Goal: Information Seeking & Learning: Check status

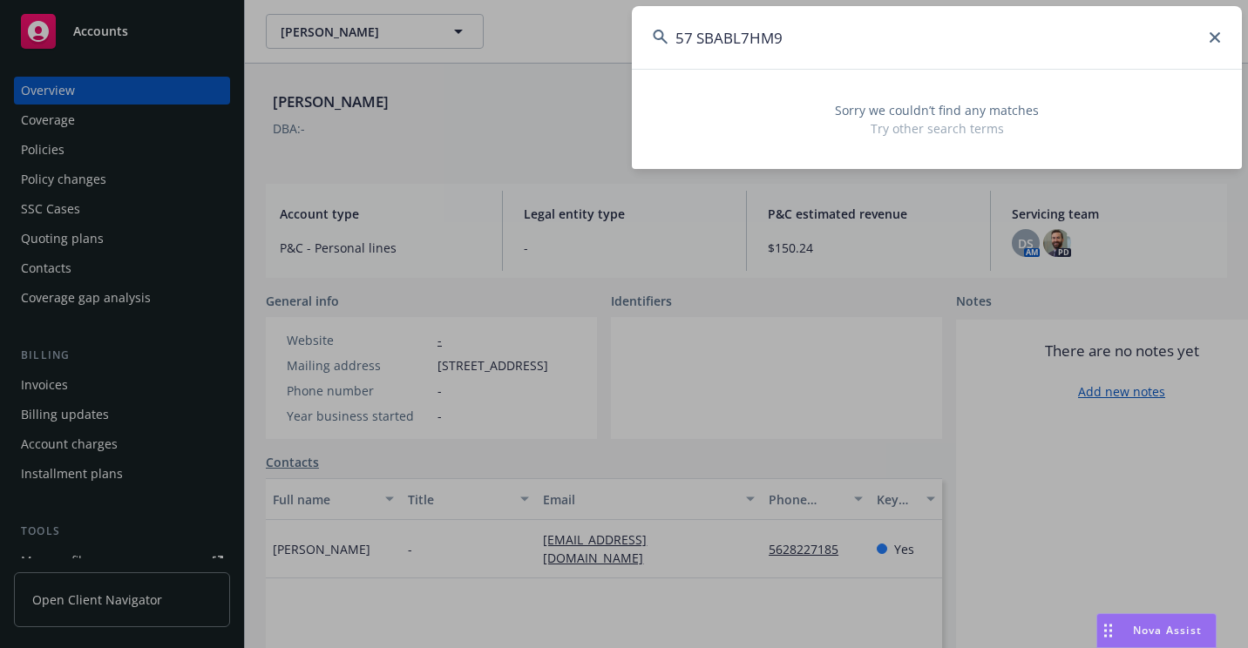
drag, startPoint x: 701, startPoint y: 38, endPoint x: 711, endPoint y: 59, distance: 23.4
click at [700, 40] on input "57 SBABL7HM9" at bounding box center [937, 37] width 610 height 63
drag, startPoint x: 899, startPoint y: 68, endPoint x: 611, endPoint y: 72, distance: 287.6
click at [611, 72] on div "57SBABL7HM9 Sorry we couldn’t find any matches Try other search terms" at bounding box center [624, 324] width 1248 height 648
paste input "W2F M084311-00"
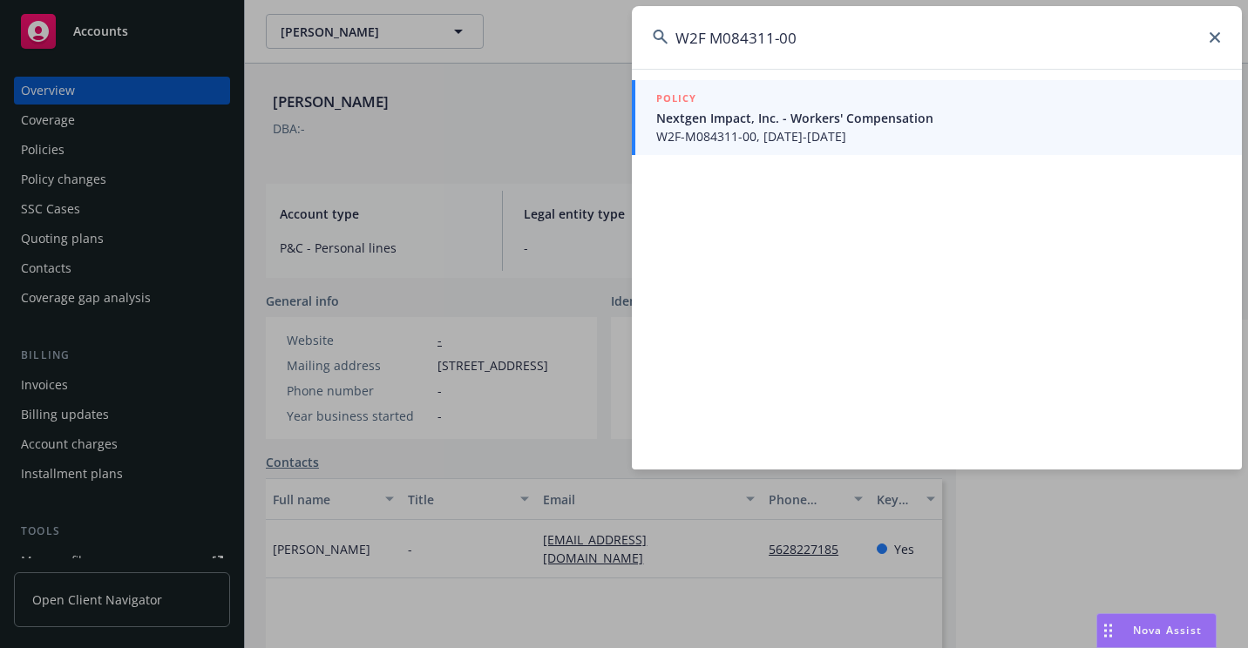
type input "W2F M084311-00"
click at [759, 128] on span "W2F-M084311-00, [DATE]-[DATE]" at bounding box center [938, 136] width 565 height 18
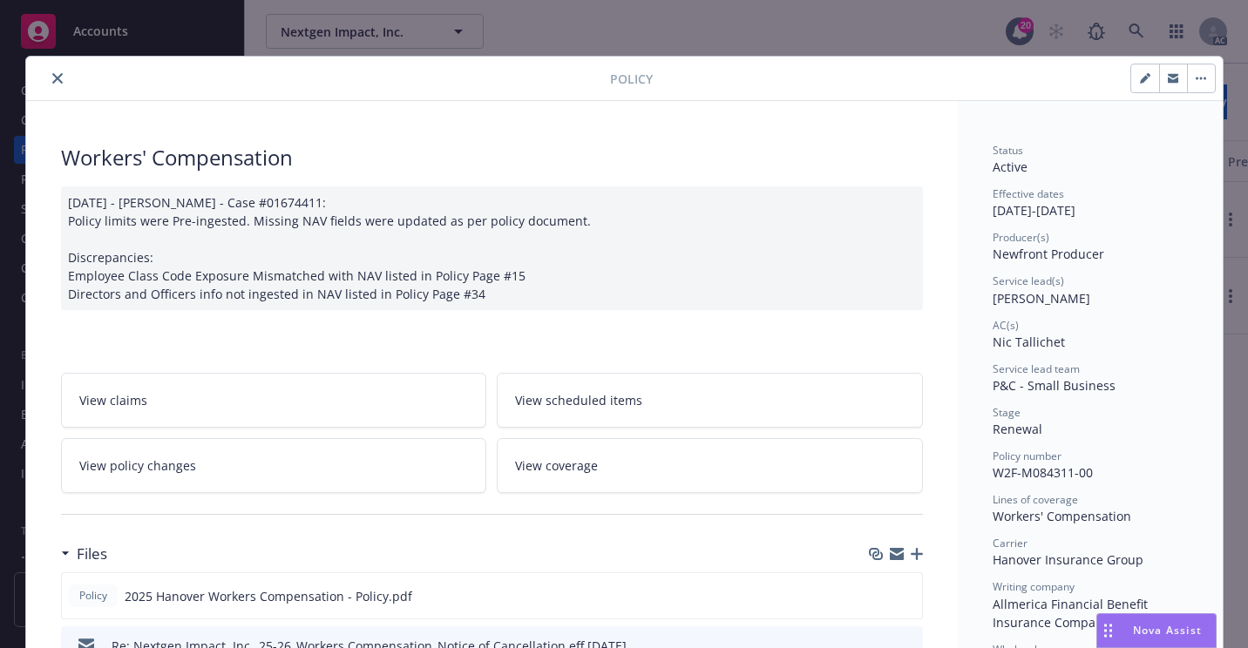
click at [51, 85] on button "close" at bounding box center [57, 78] width 21 height 21
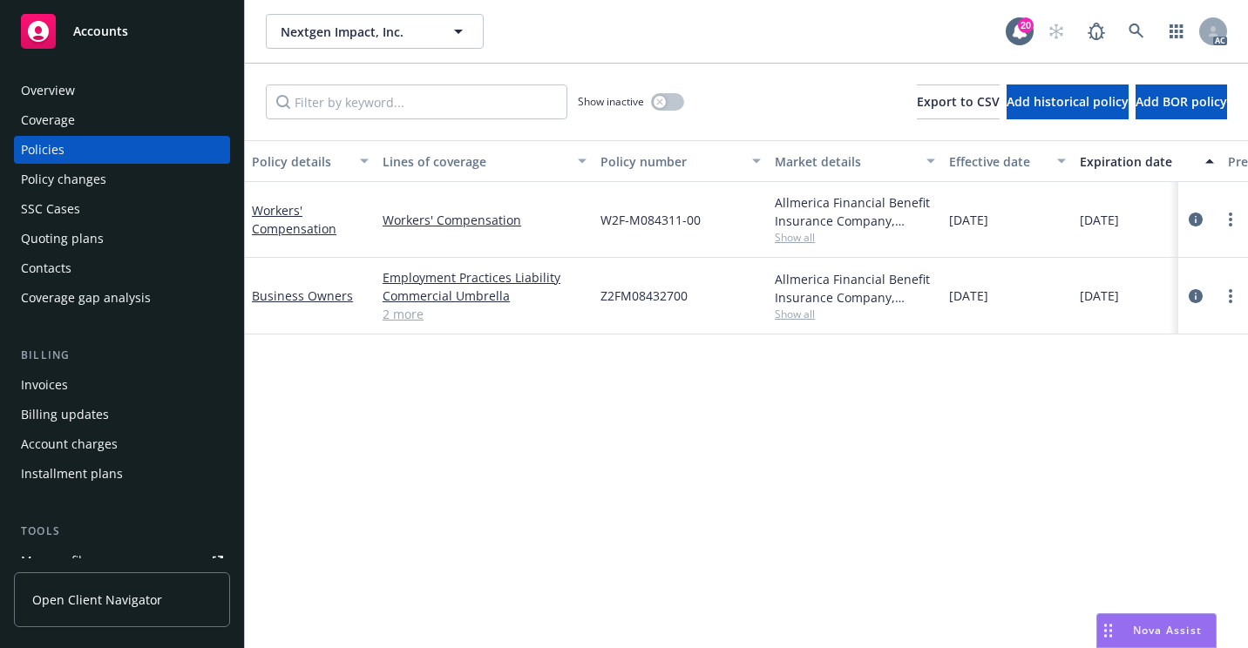
click at [85, 86] on div "Overview" at bounding box center [122, 91] width 202 height 28
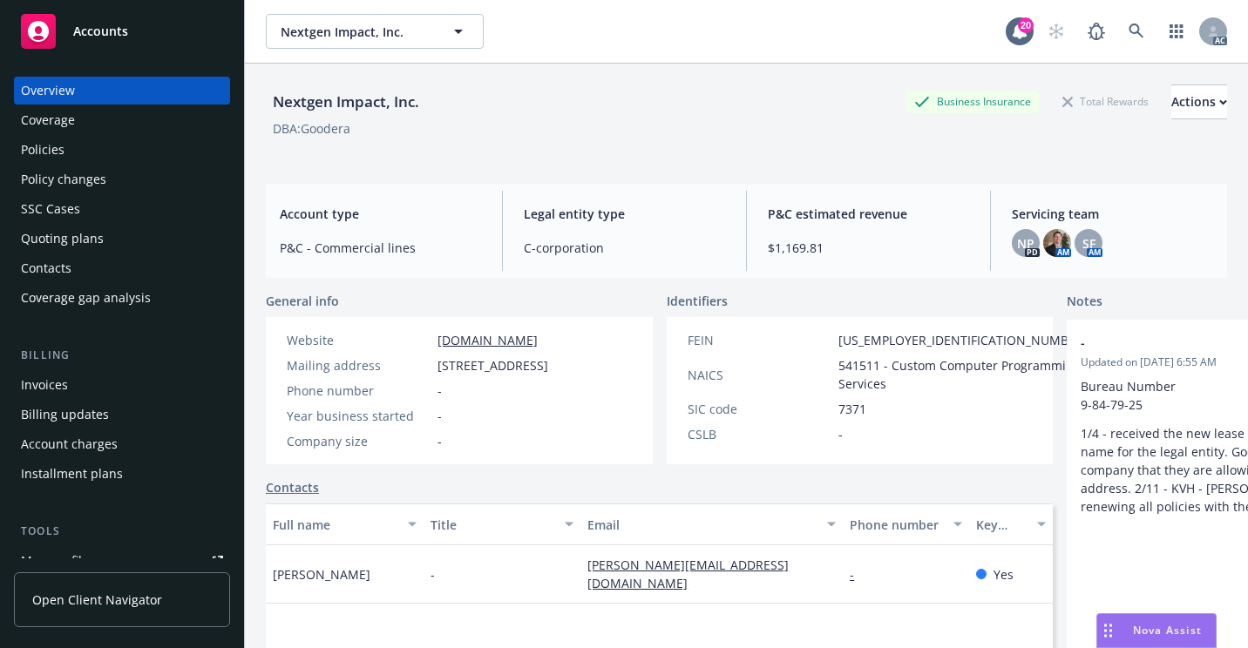
click at [74, 149] on div "Policies" at bounding box center [122, 150] width 202 height 28
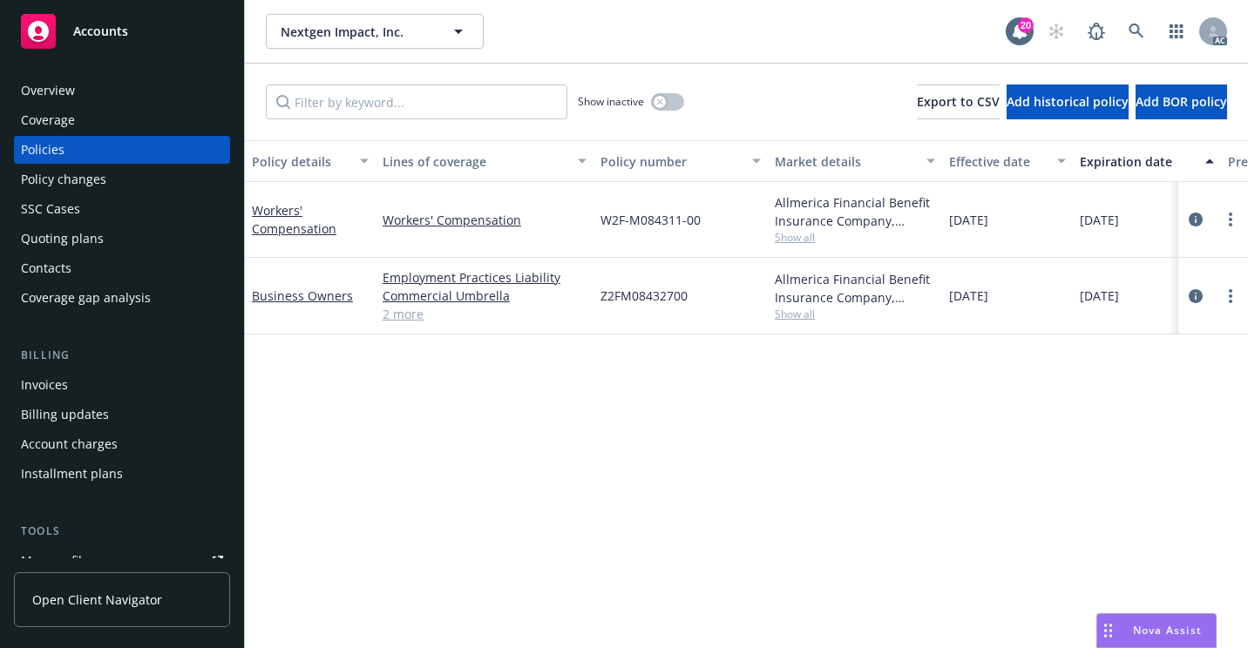
click at [118, 89] on div "Overview" at bounding box center [122, 91] width 202 height 28
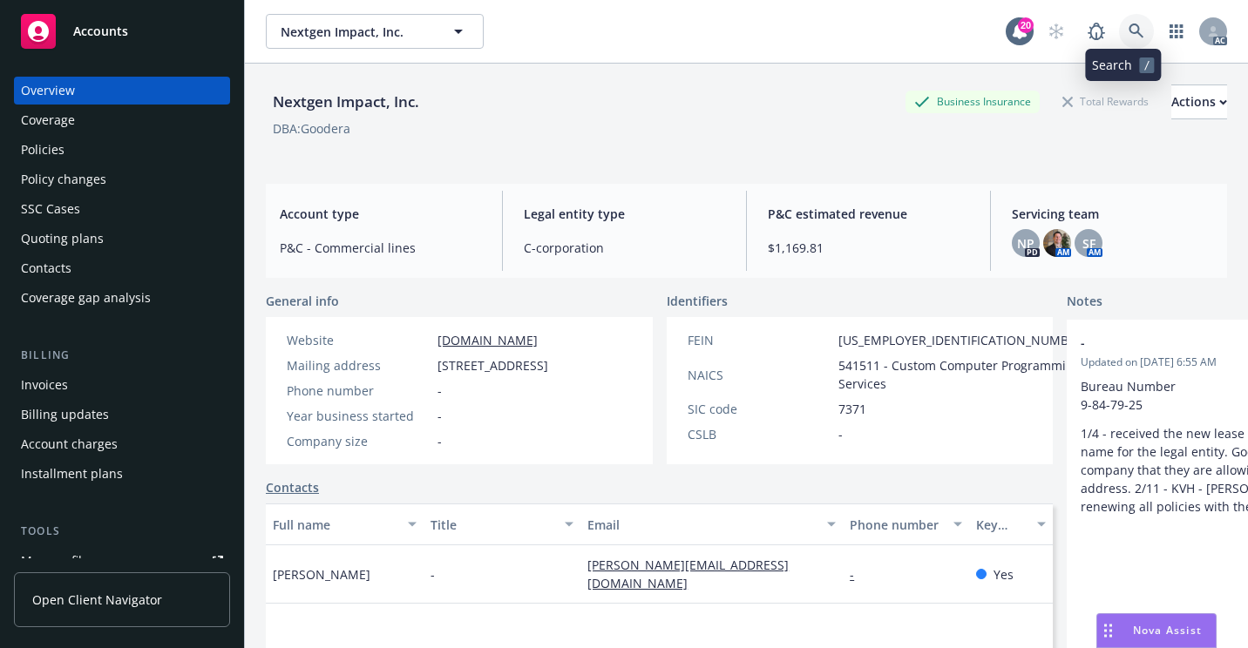
click at [1129, 25] on icon at bounding box center [1136, 31] width 15 height 15
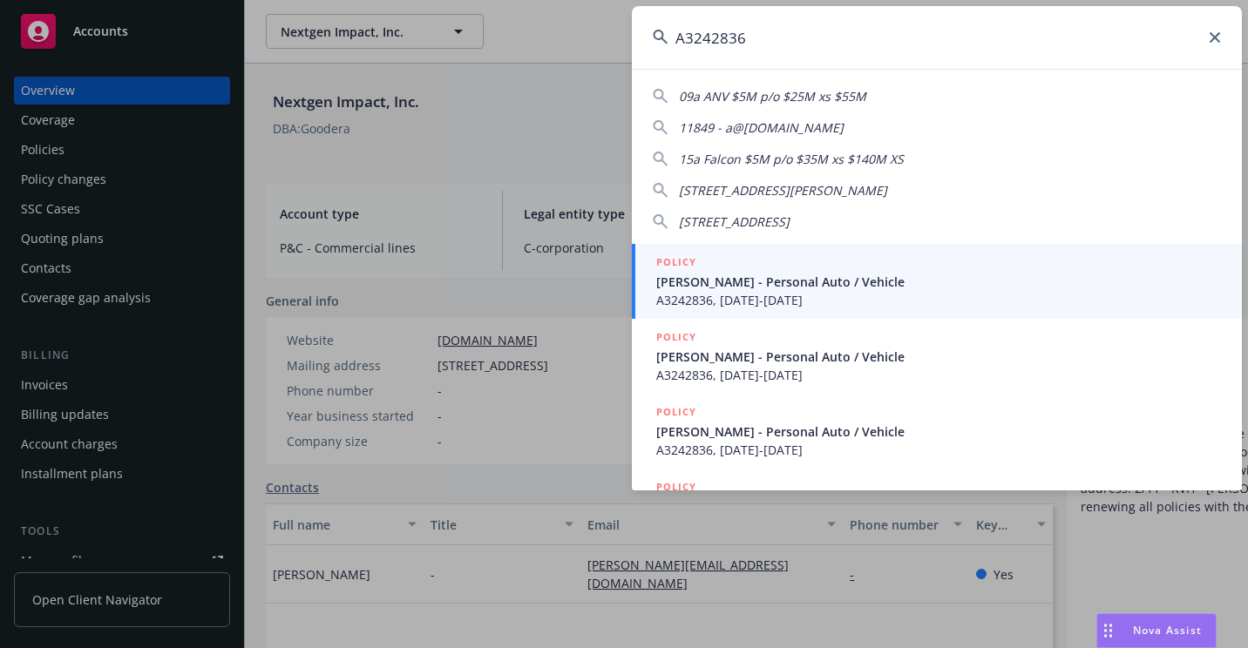
type input "A3242836"
drag, startPoint x: 697, startPoint y: 287, endPoint x: 591, endPoint y: 363, distance: 130.6
click at [697, 288] on span "[PERSON_NAME] - Personal Auto / Vehicle" at bounding box center [938, 282] width 565 height 18
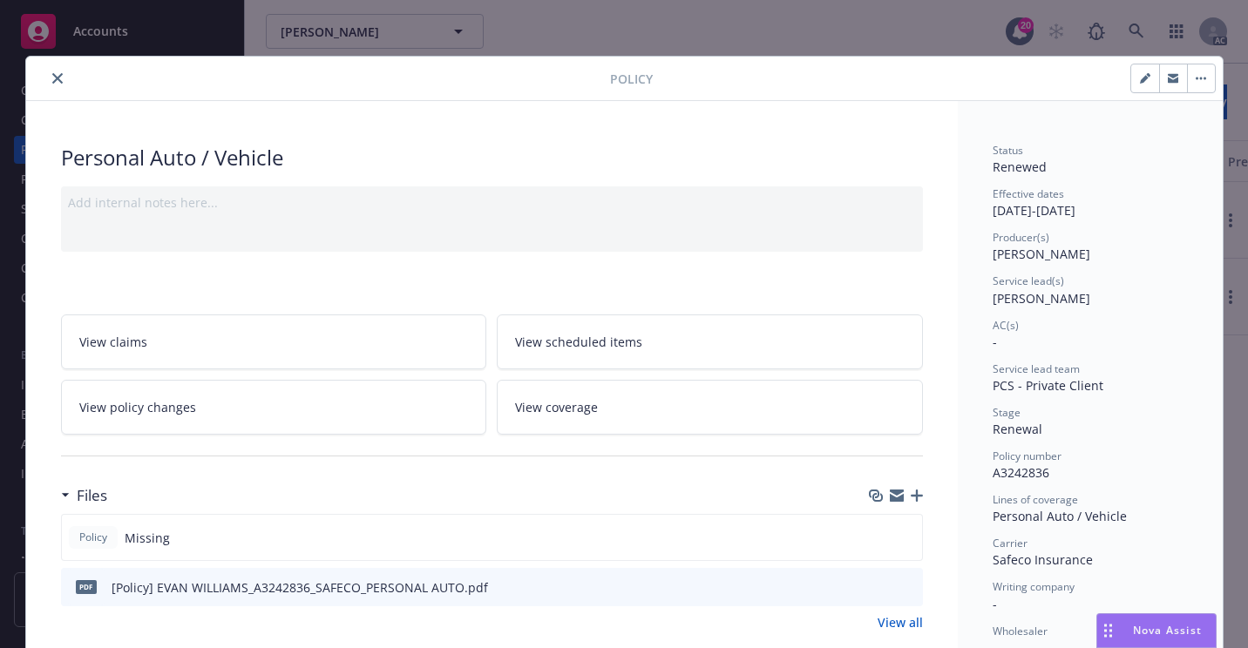
click at [52, 82] on icon "close" at bounding box center [57, 78] width 10 height 10
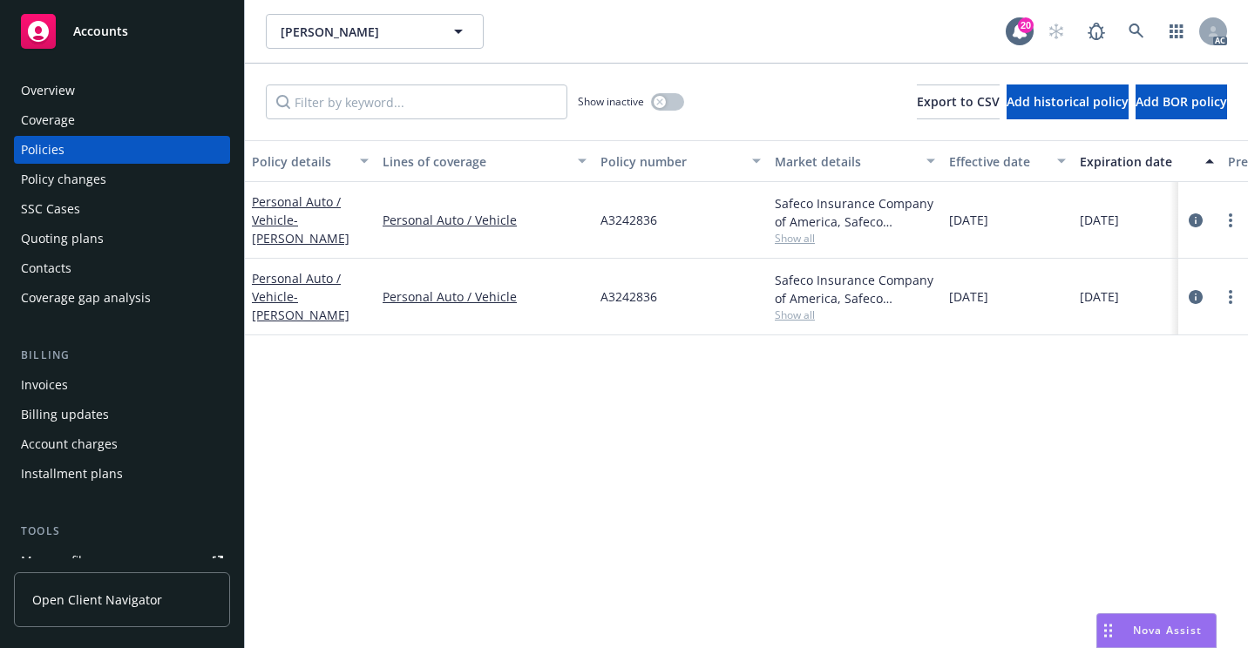
click at [132, 92] on div "Overview" at bounding box center [122, 91] width 202 height 28
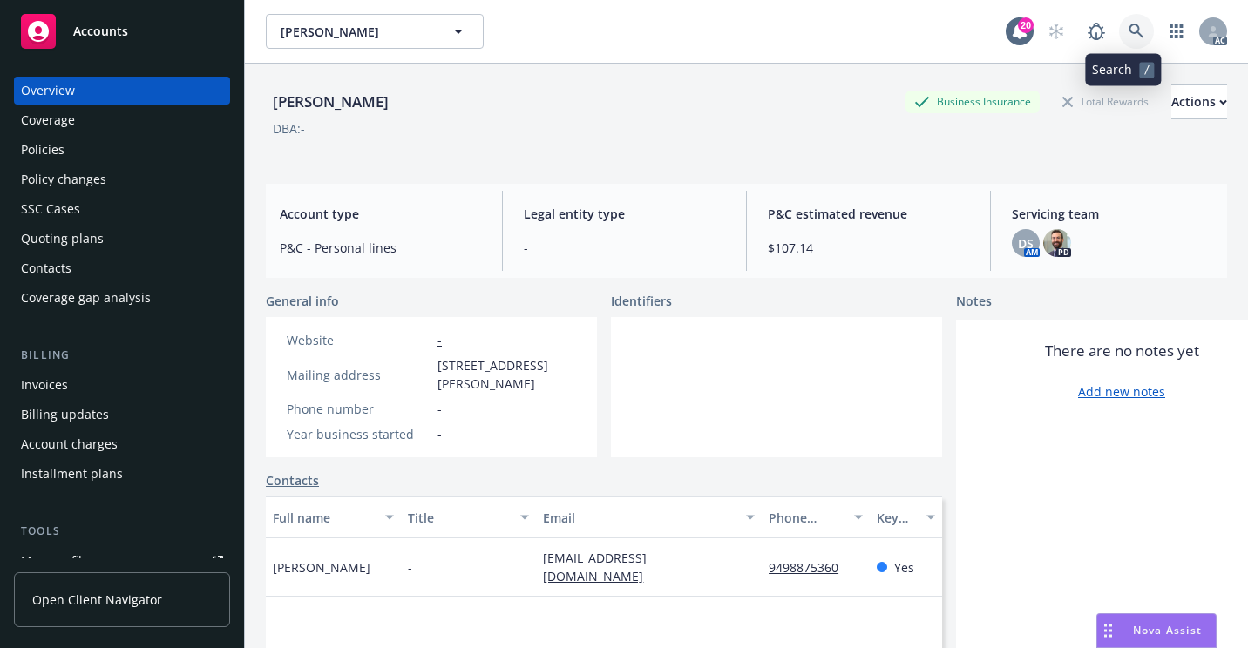
click at [1119, 30] on link at bounding box center [1136, 31] width 35 height 35
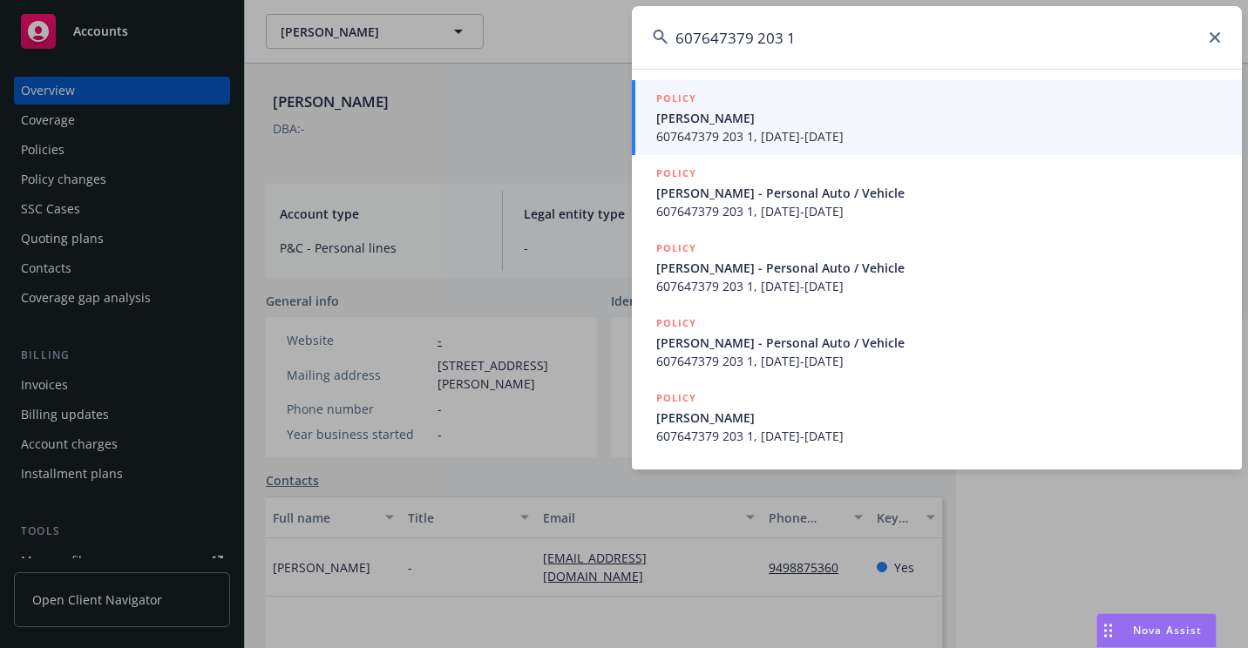
type input "607647379 203 1"
click at [736, 126] on span "[PERSON_NAME]" at bounding box center [938, 118] width 565 height 18
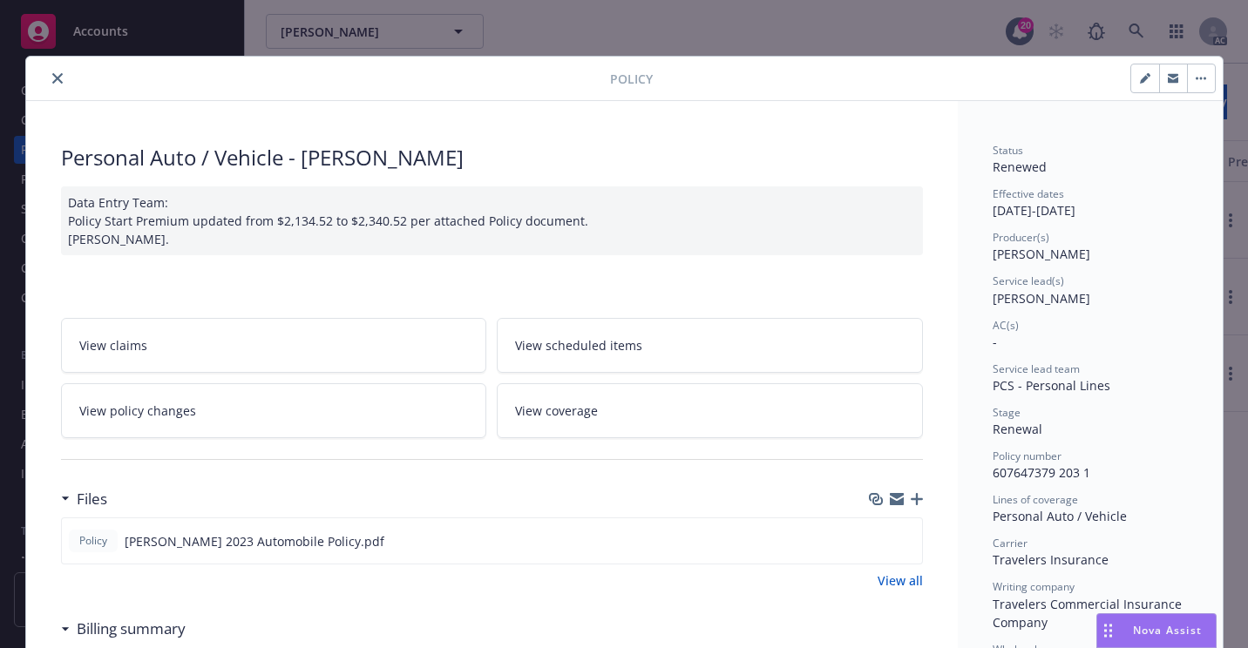
click at [52, 82] on icon "close" at bounding box center [57, 78] width 10 height 10
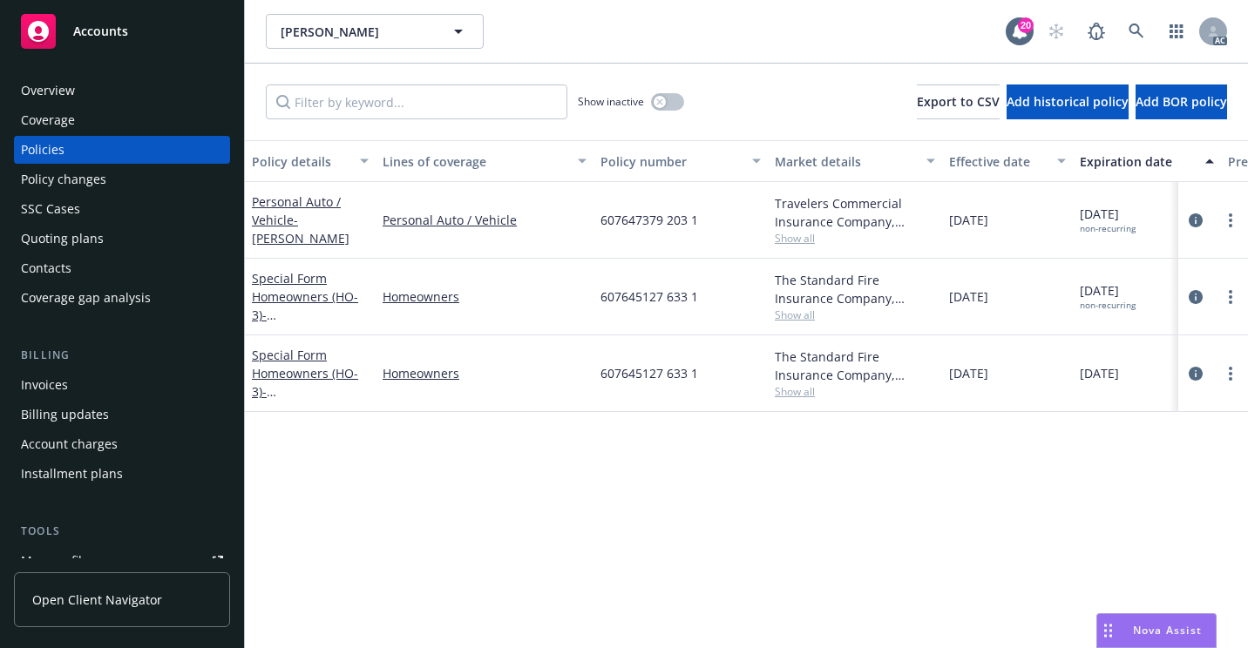
click at [105, 80] on div "Overview" at bounding box center [122, 91] width 202 height 28
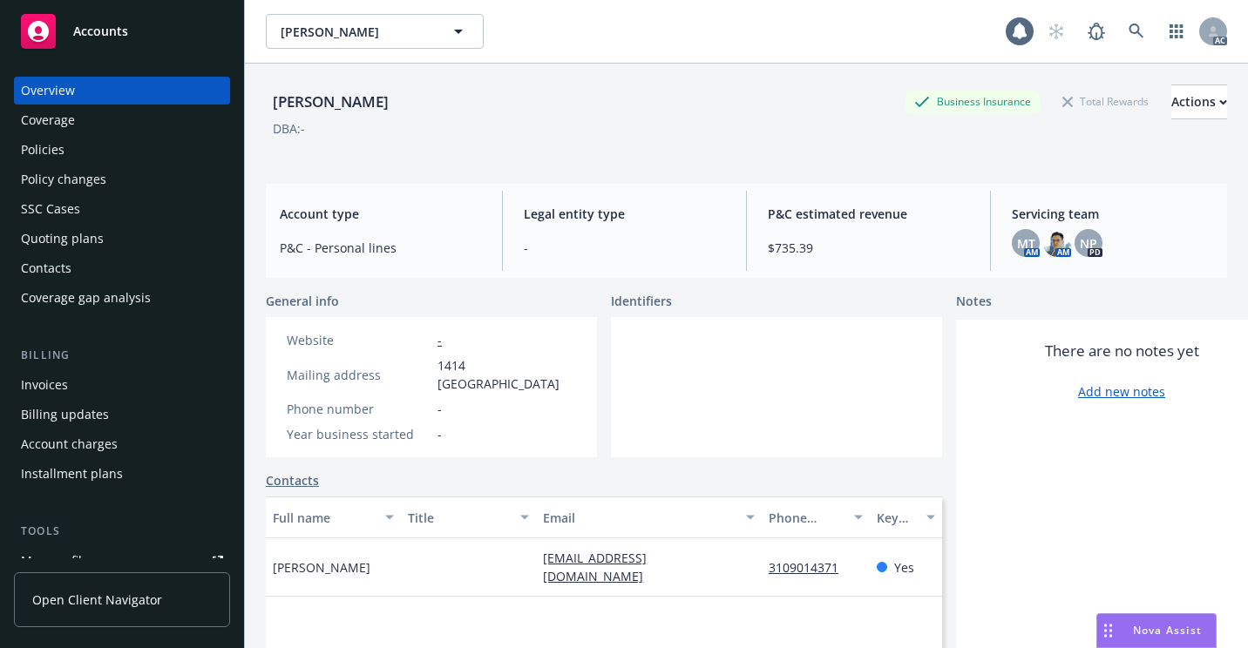
click at [129, 156] on div "Policies" at bounding box center [122, 150] width 202 height 28
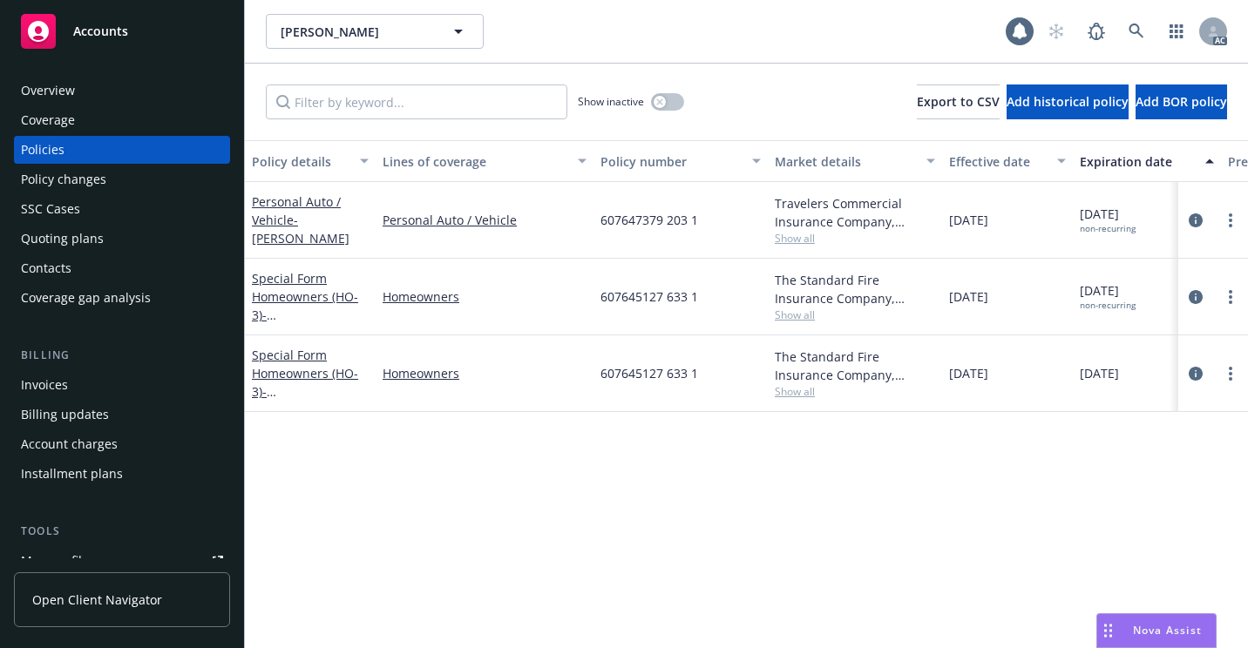
click at [112, 98] on div "Overview" at bounding box center [122, 91] width 202 height 28
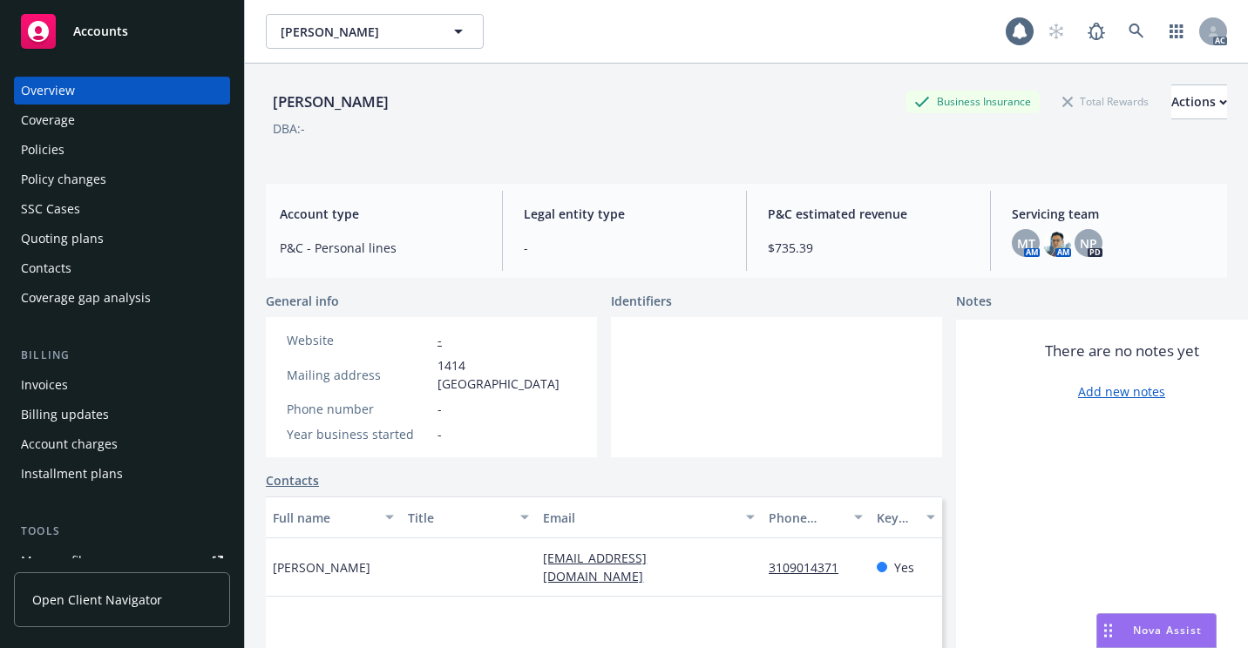
click at [106, 152] on div "Policies" at bounding box center [122, 150] width 202 height 28
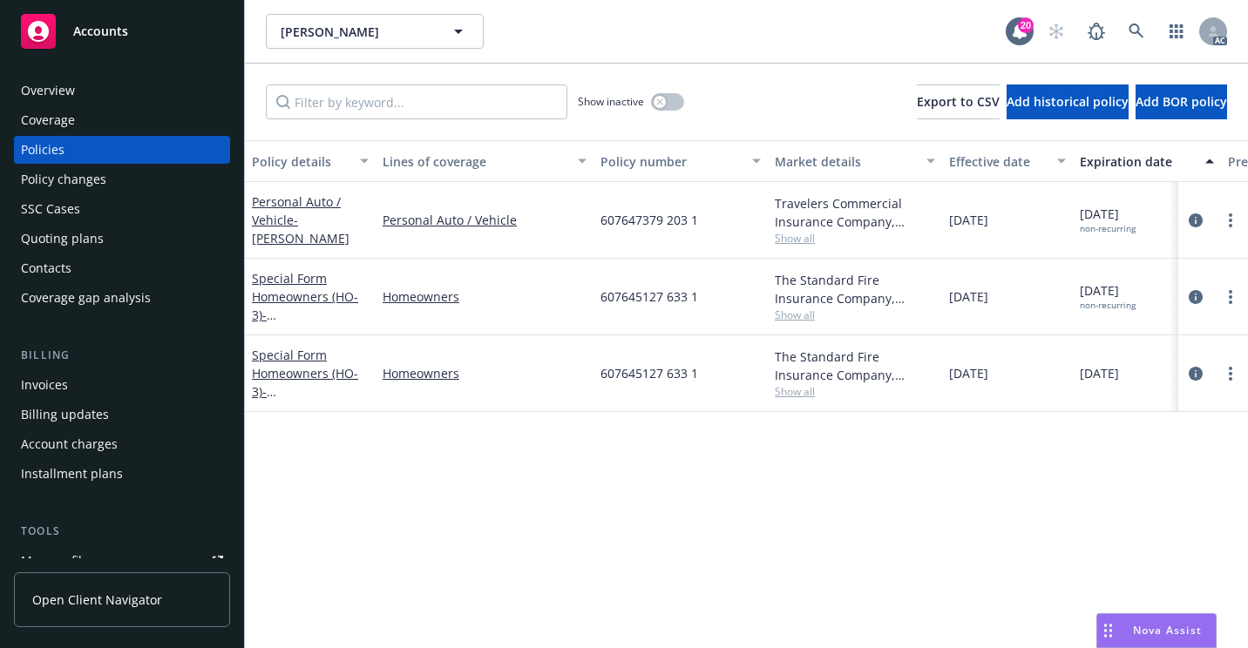
click at [140, 216] on div "SSC Cases" at bounding box center [122, 209] width 202 height 28
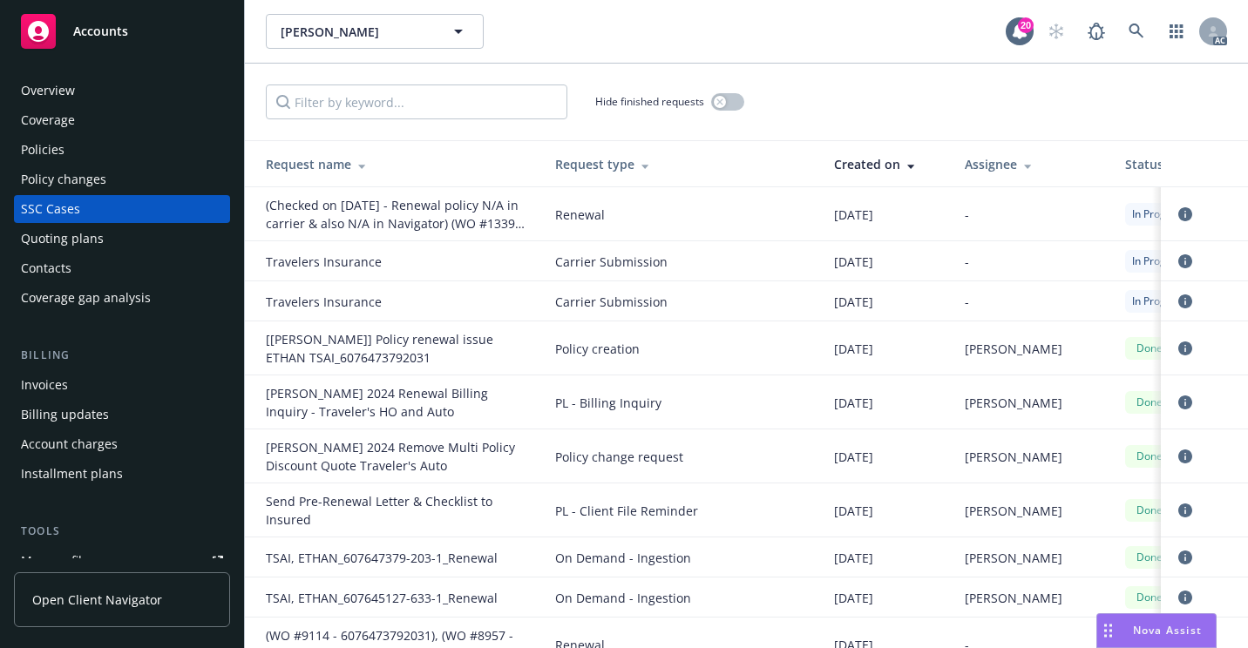
click at [879, 63] on div "[PERSON_NAME] [PERSON_NAME] 20 AC" at bounding box center [746, 32] width 1003 height 64
click at [82, 146] on div "Policies" at bounding box center [122, 150] width 202 height 28
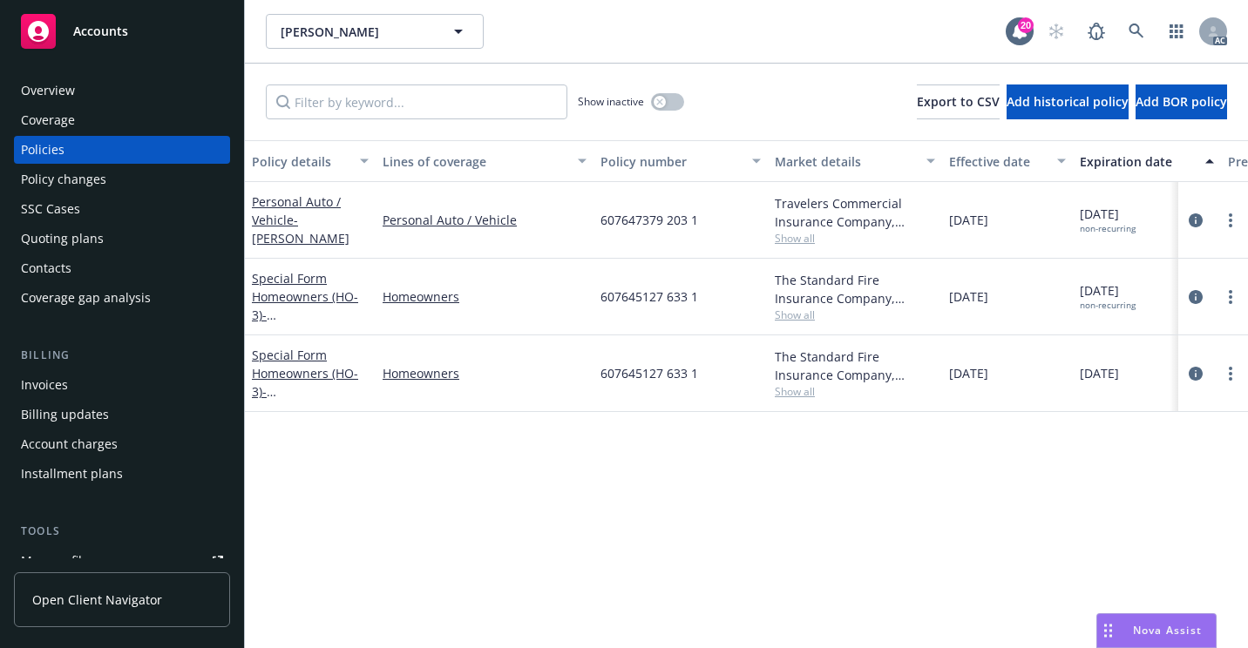
click at [119, 212] on div "SSC Cases" at bounding box center [122, 209] width 202 height 28
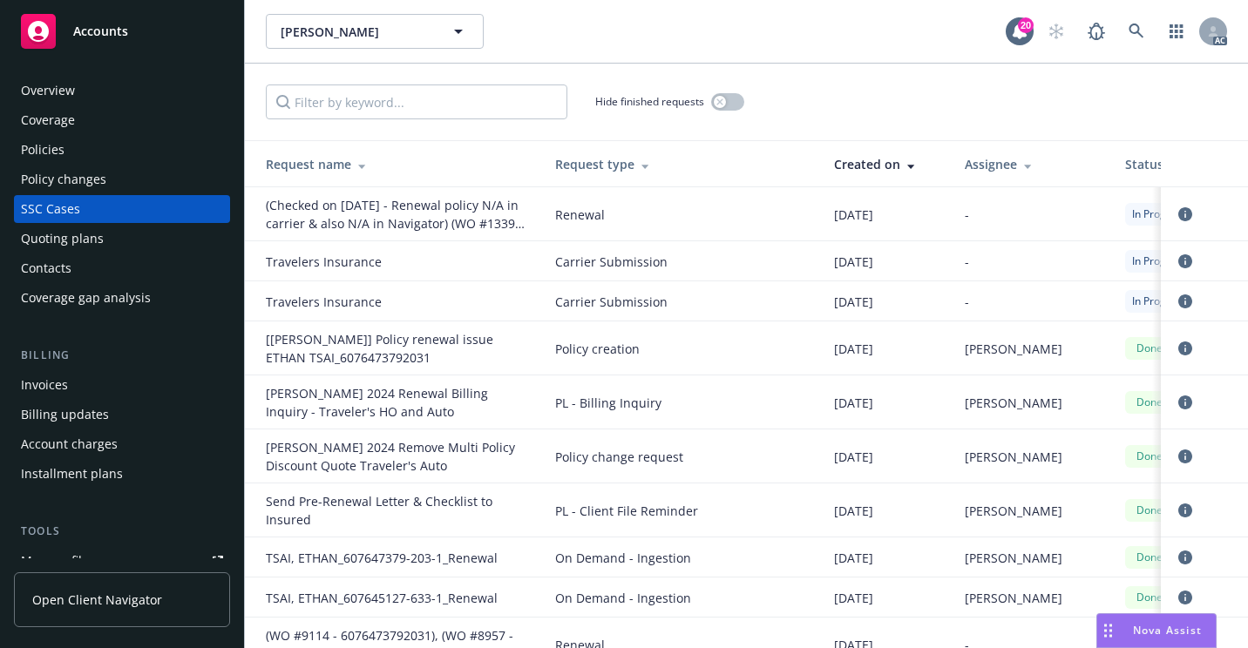
click at [57, 147] on div "Policies" at bounding box center [43, 150] width 44 height 28
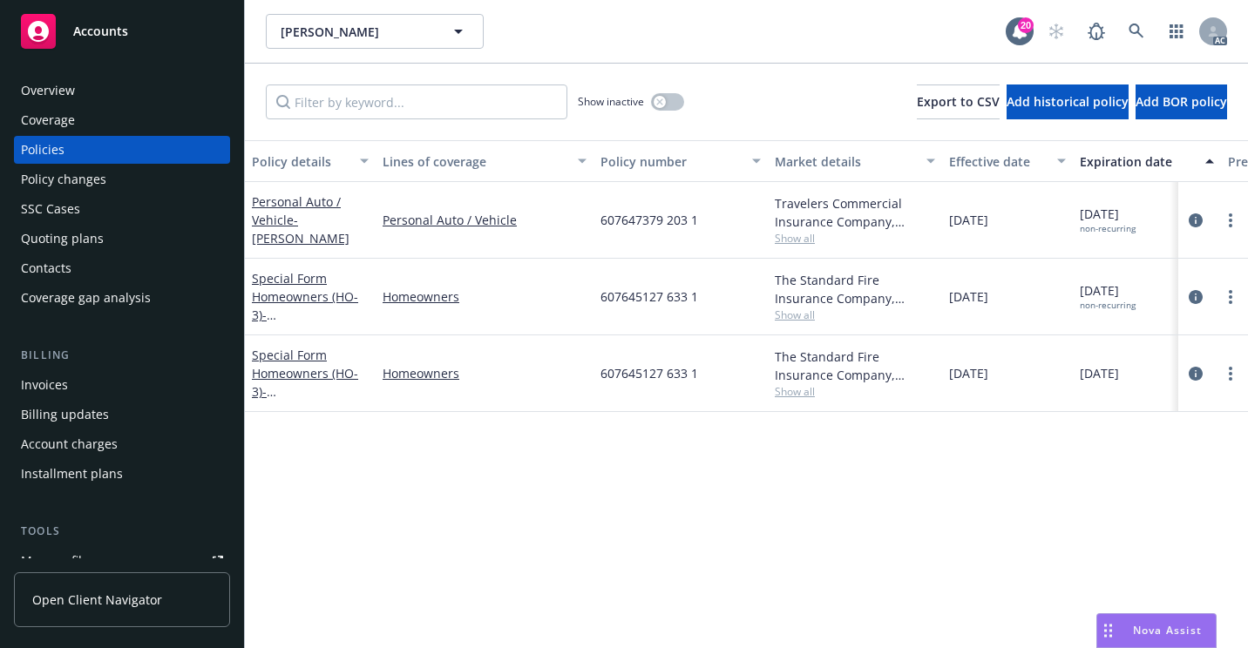
click at [126, 99] on div "Overview" at bounding box center [122, 91] width 202 height 28
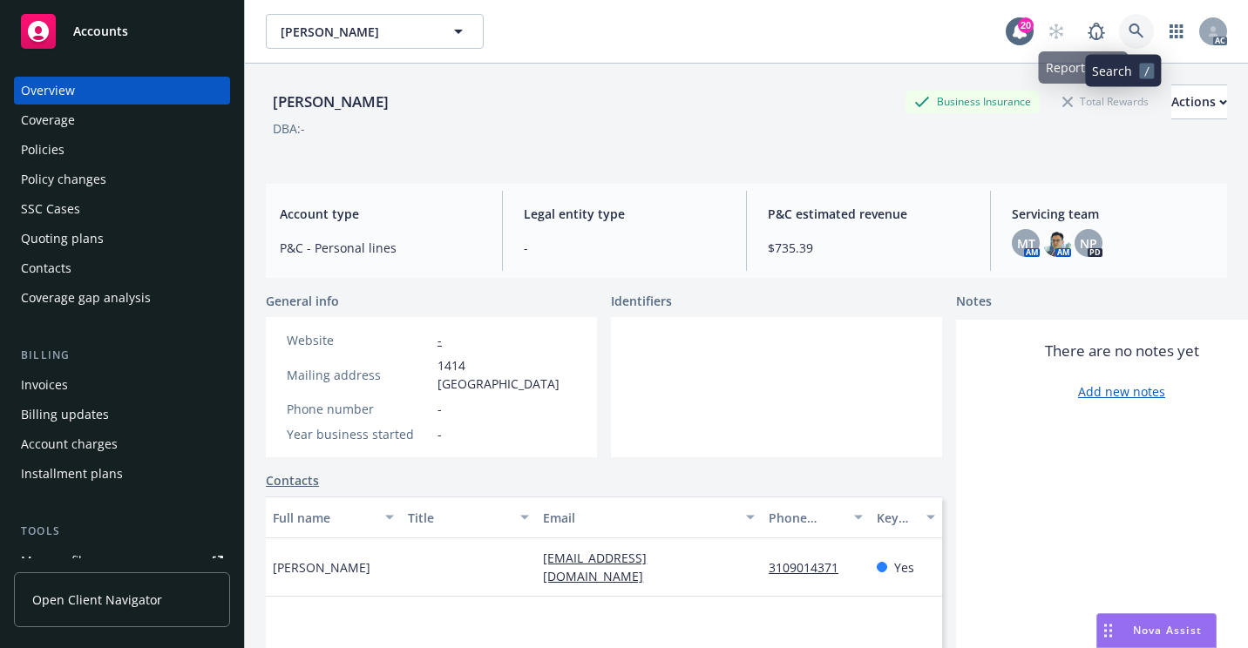
click at [1129, 33] on icon at bounding box center [1136, 31] width 15 height 15
click at [1129, 30] on icon at bounding box center [1137, 32] width 16 height 16
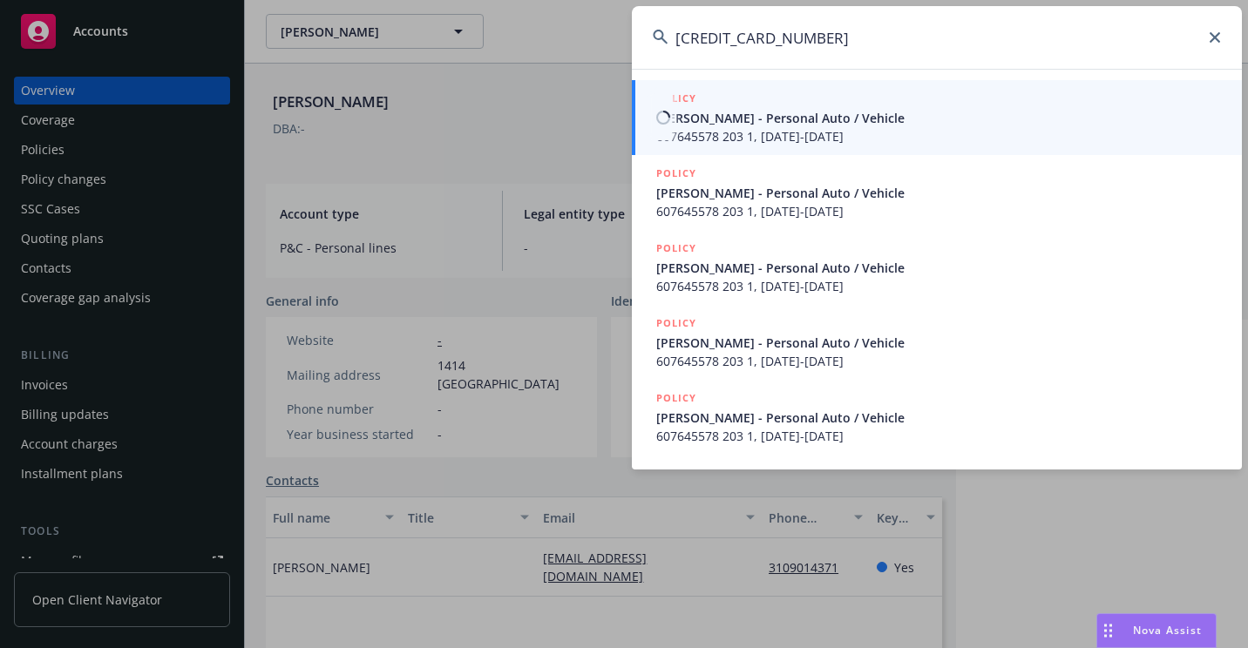
type input "[CREDIT_CARD_NUMBER]"
click at [734, 117] on span "[PERSON_NAME] - Personal Auto / Vehicle" at bounding box center [938, 118] width 565 height 18
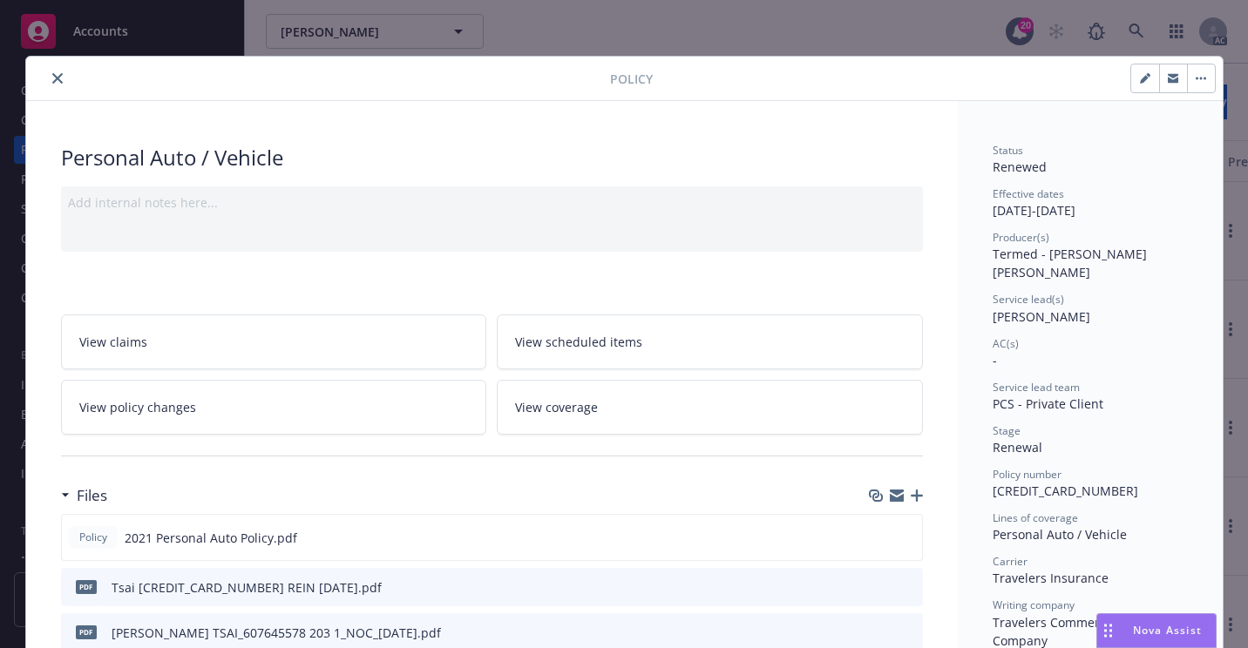
click at [52, 80] on icon "close" at bounding box center [57, 78] width 10 height 10
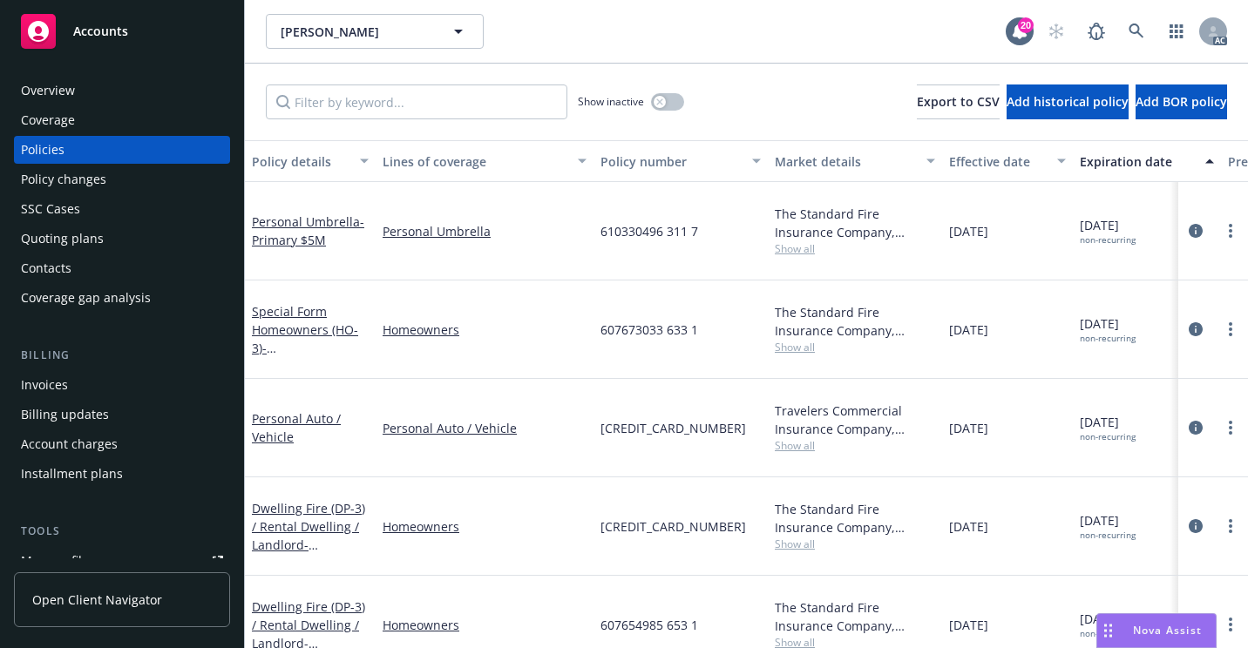
click at [153, 83] on div "Overview" at bounding box center [122, 91] width 202 height 28
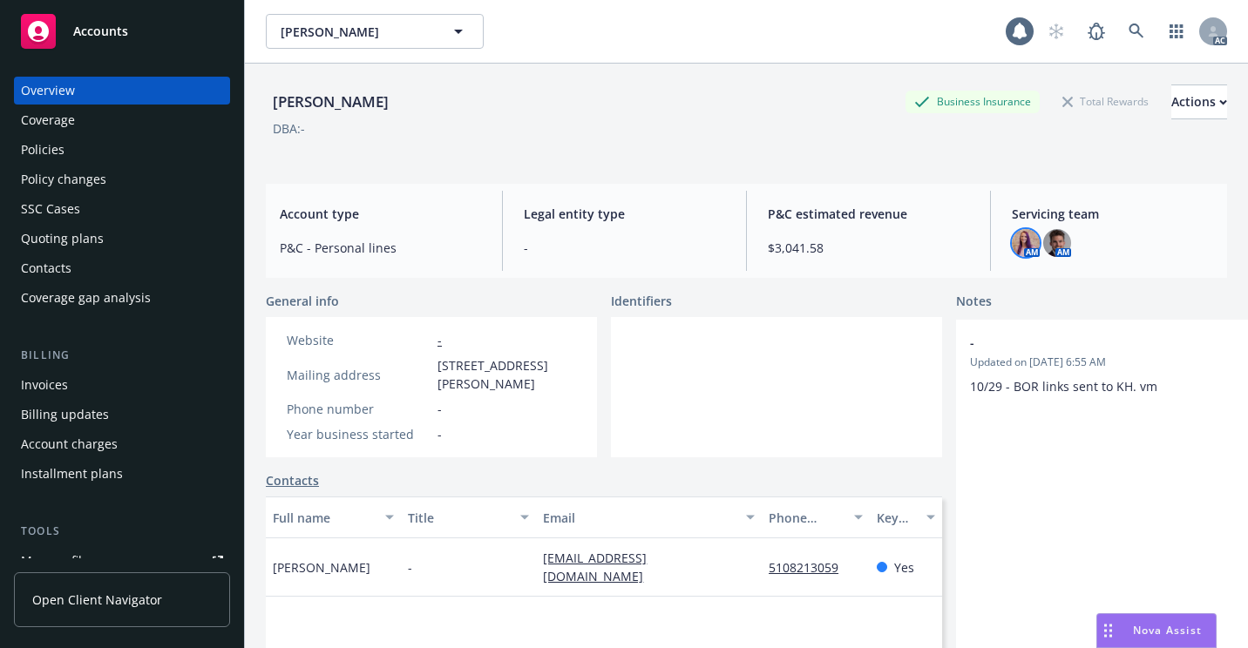
click at [1012, 238] on img at bounding box center [1026, 243] width 28 height 28
click at [1120, 23] on link at bounding box center [1136, 31] width 35 height 35
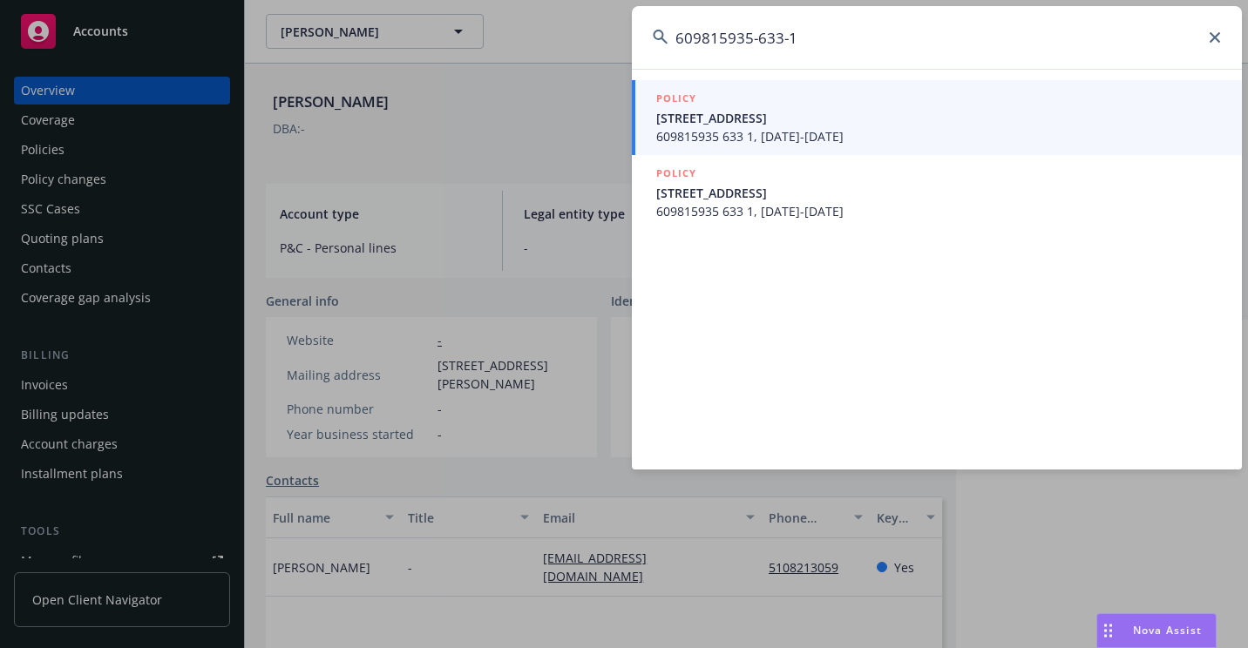
type input "609815935-633-1"
drag, startPoint x: 672, startPoint y: 126, endPoint x: 682, endPoint y: 132, distance: 12.1
click at [673, 126] on span "[STREET_ADDRESS]" at bounding box center [938, 118] width 565 height 18
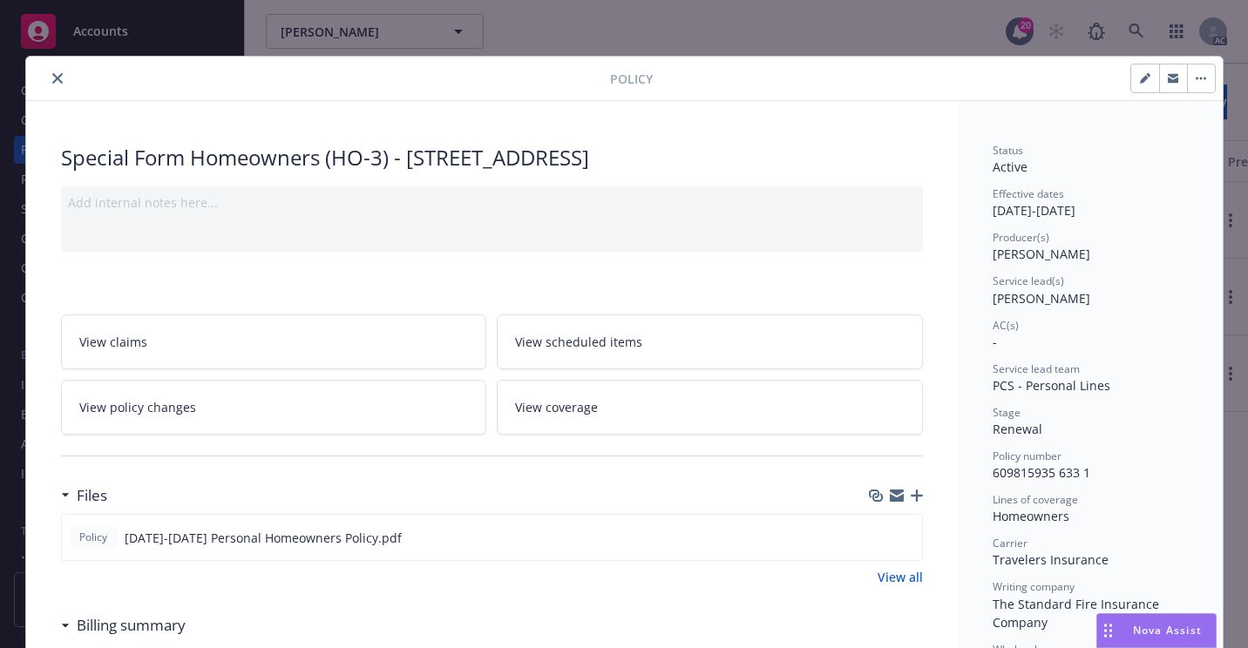
click at [55, 81] on icon "close" at bounding box center [57, 78] width 10 height 10
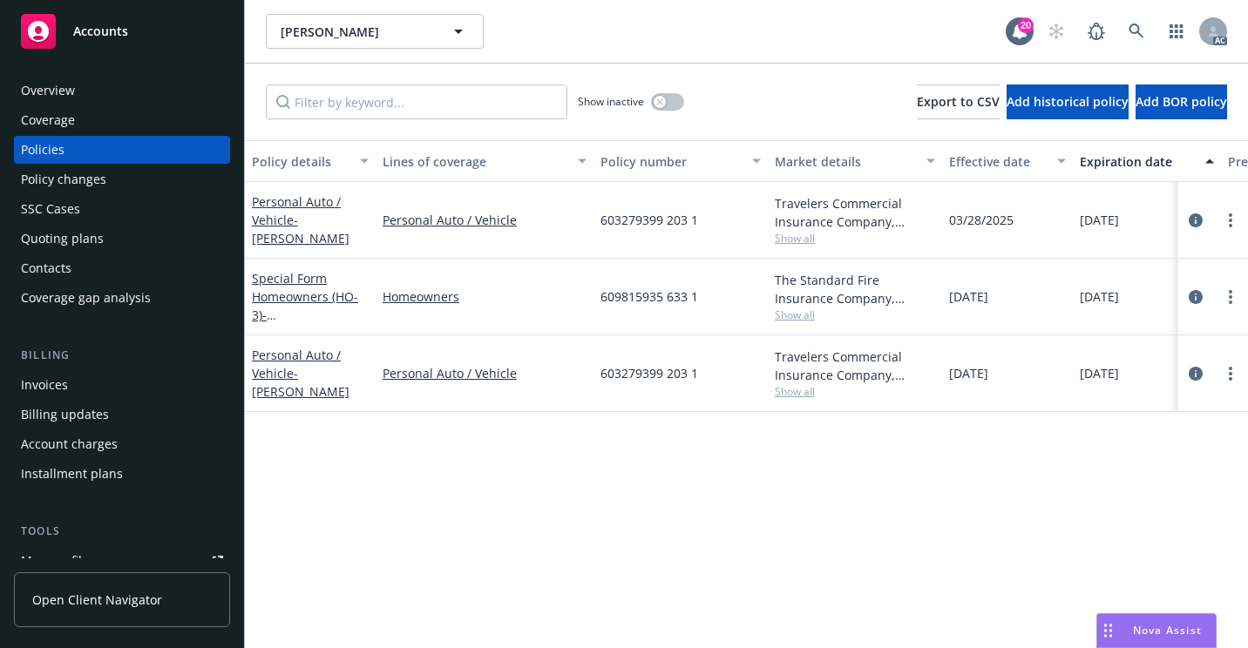
click at [113, 102] on div "Overview" at bounding box center [122, 91] width 202 height 28
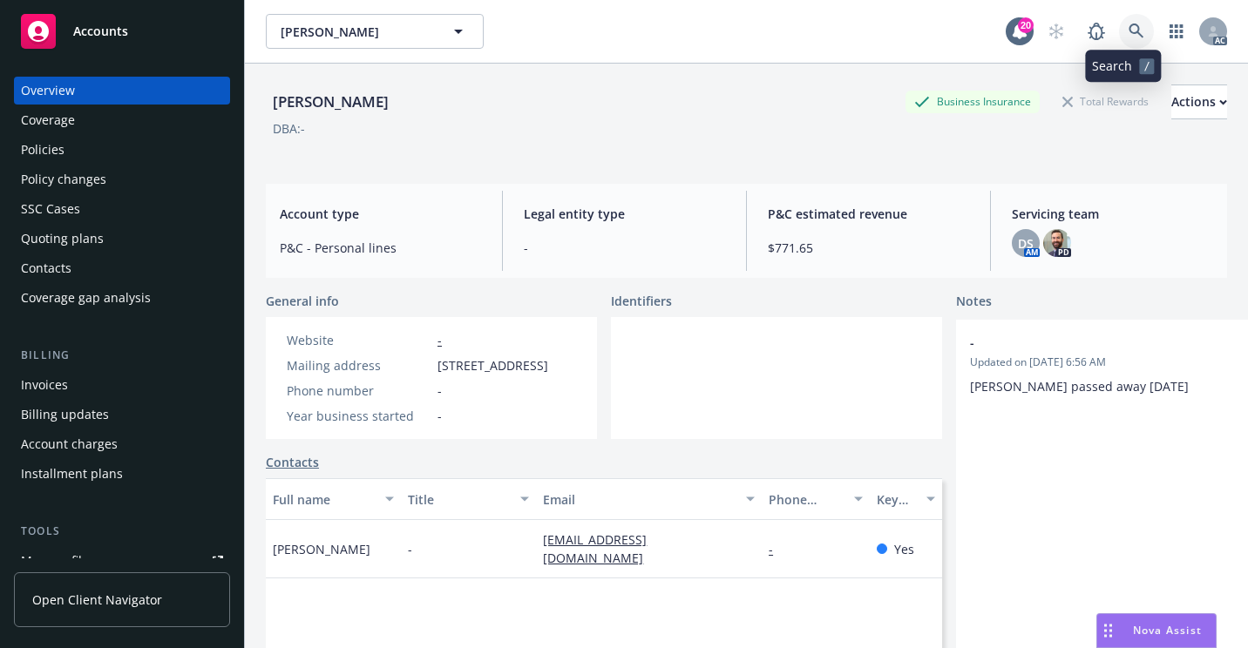
click at [1129, 30] on icon at bounding box center [1137, 32] width 16 height 16
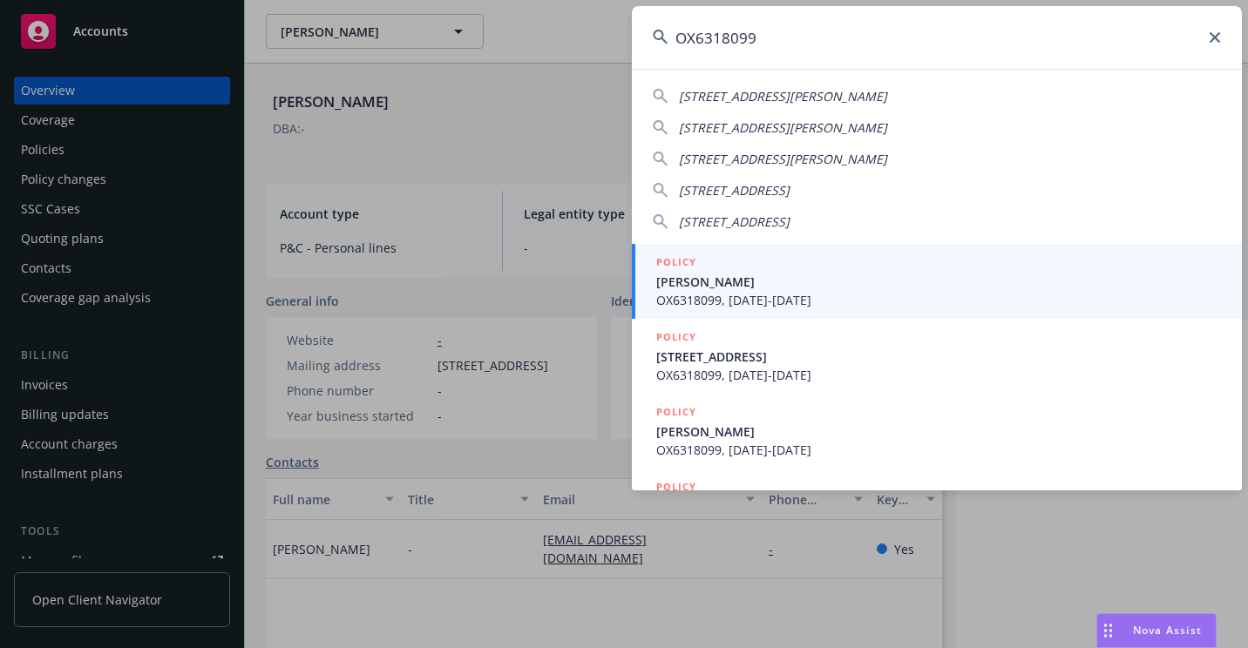
type input "OX6318099"
drag, startPoint x: 682, startPoint y: 279, endPoint x: 670, endPoint y: 275, distance: 11.9
click at [682, 279] on span "[PERSON_NAME]" at bounding box center [938, 282] width 565 height 18
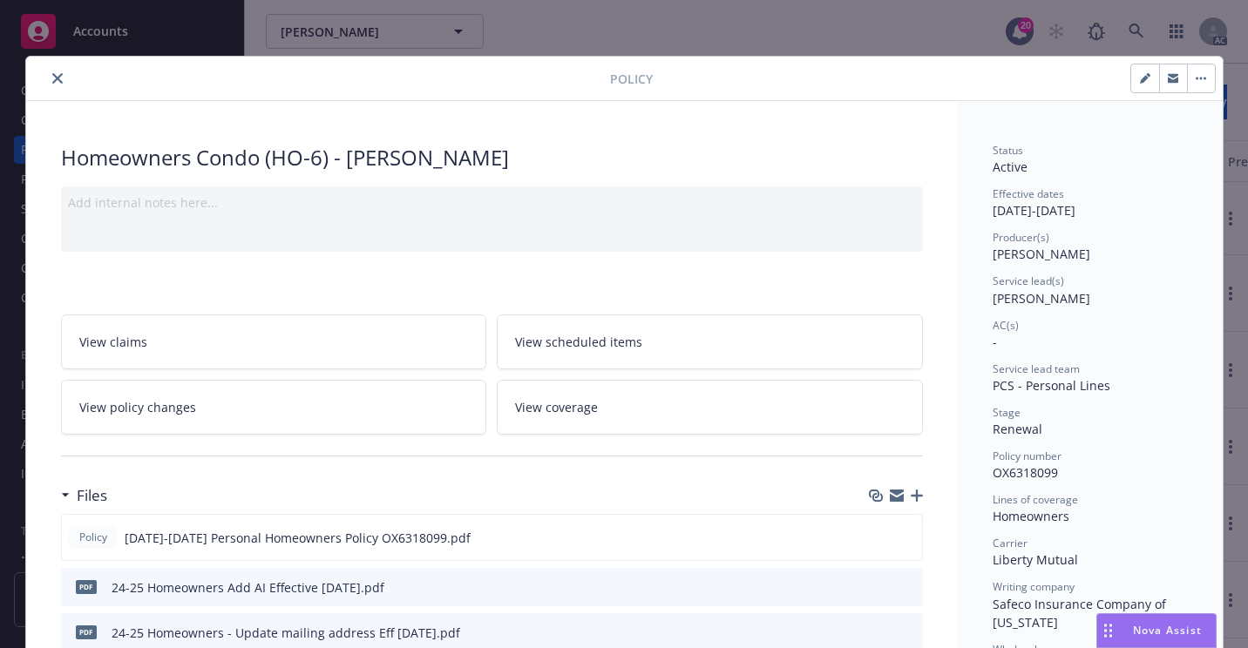
click at [55, 77] on icon "close" at bounding box center [57, 78] width 10 height 10
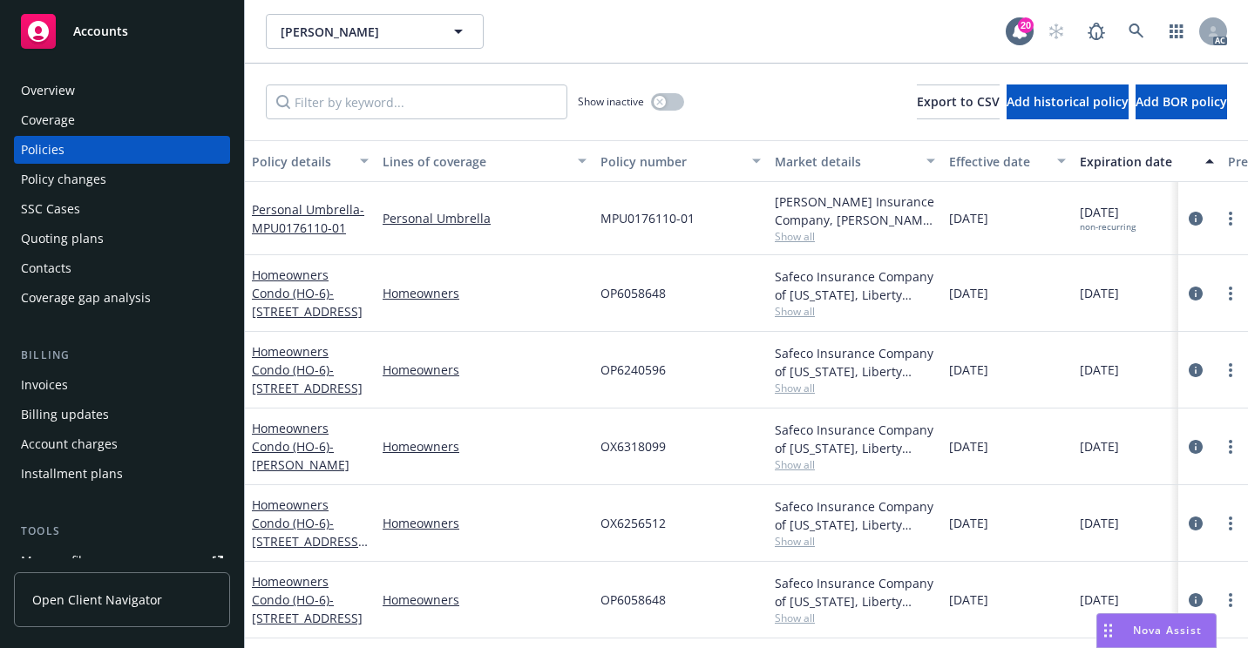
click at [134, 81] on div "Overview" at bounding box center [122, 91] width 202 height 28
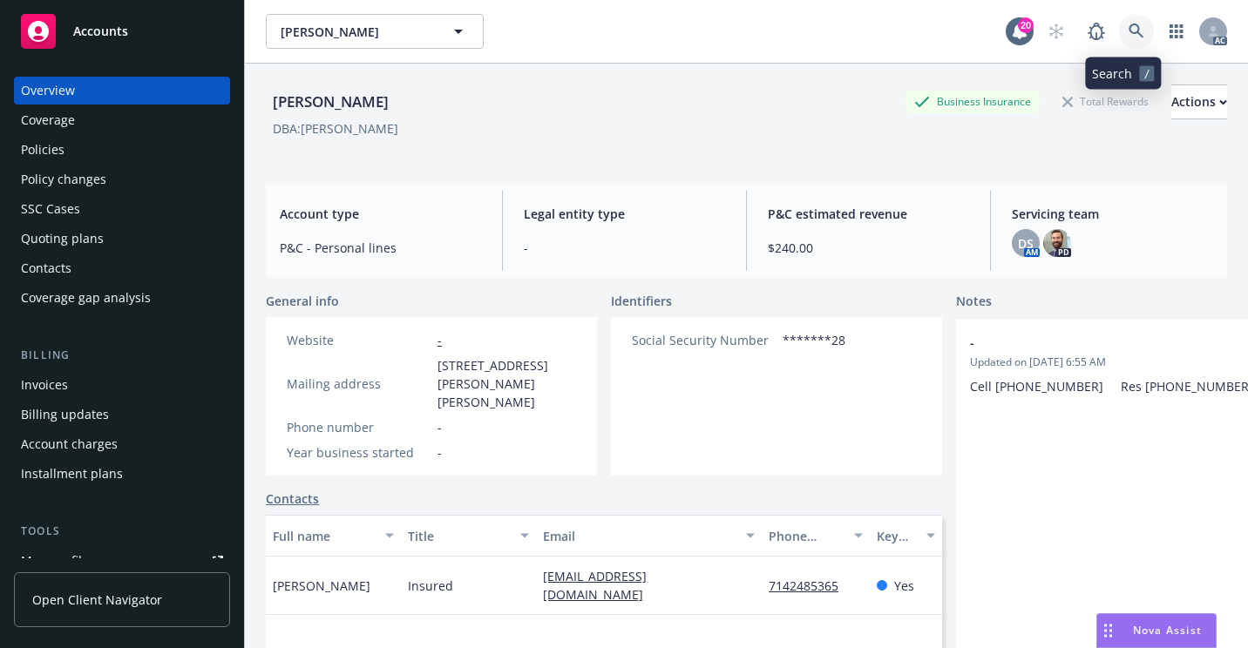
click at [1129, 31] on icon at bounding box center [1137, 32] width 16 height 16
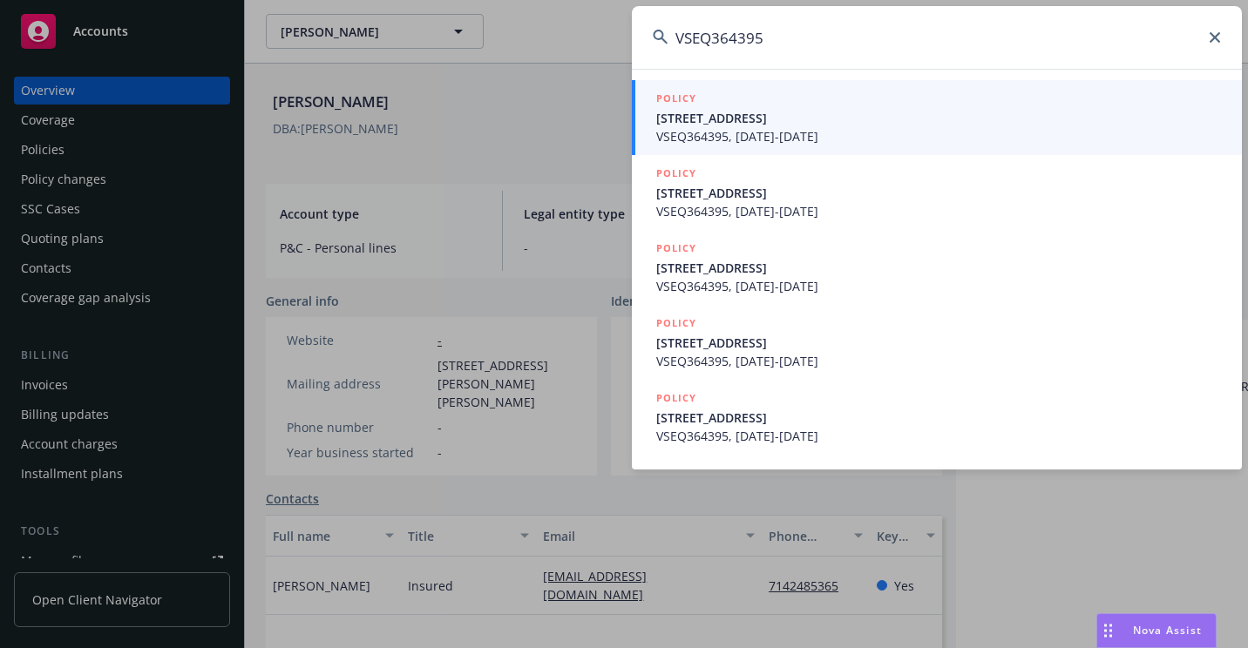
type input "VSEQ364395"
click at [733, 123] on span "[STREET_ADDRESS]" at bounding box center [938, 118] width 565 height 18
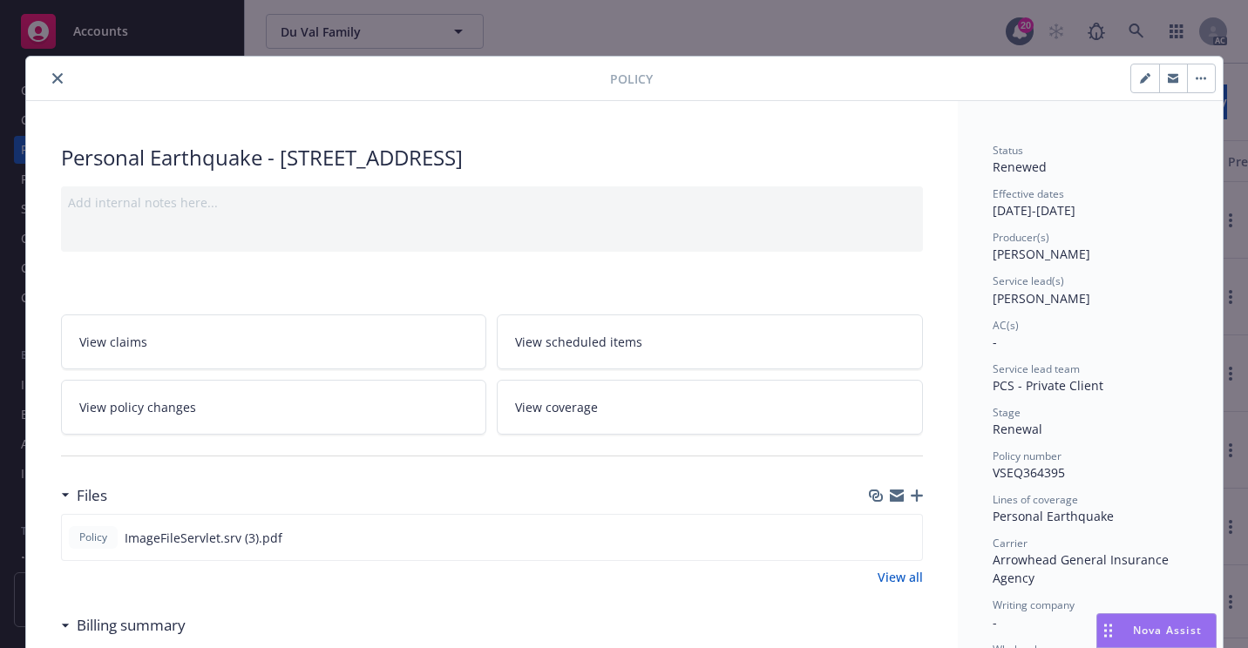
drag, startPoint x: 43, startPoint y: 85, endPoint x: 58, endPoint y: 88, distance: 15.0
click at [47, 85] on button "close" at bounding box center [57, 78] width 21 height 21
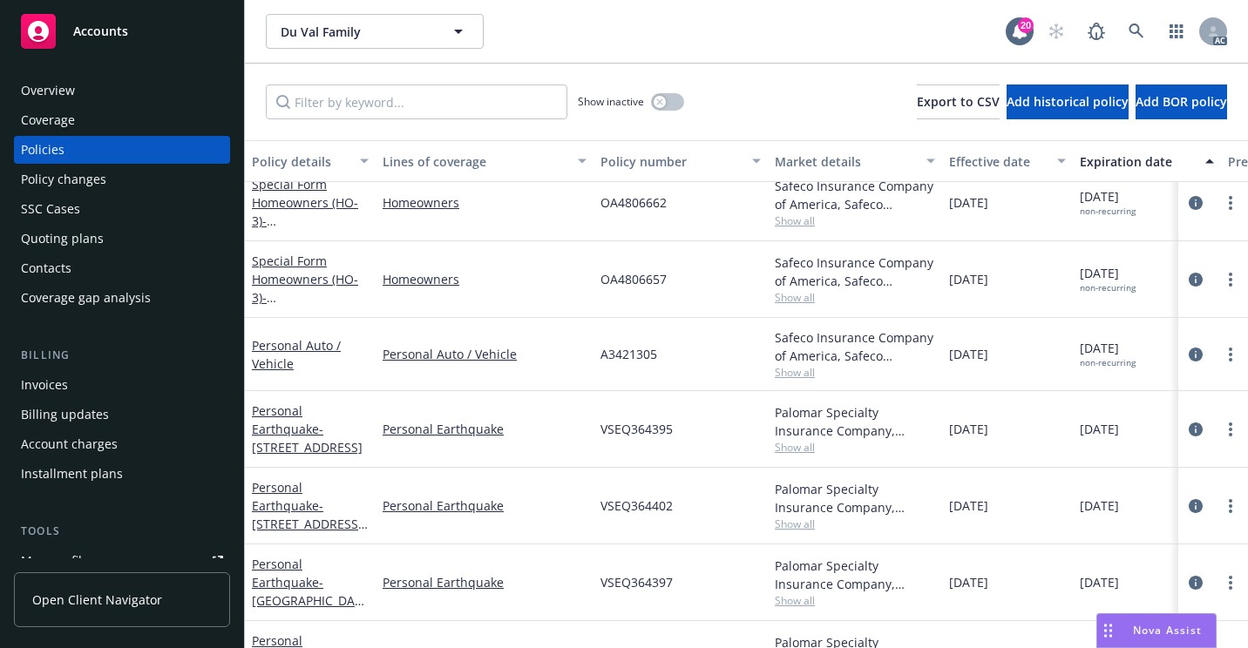
scroll to position [408, 0]
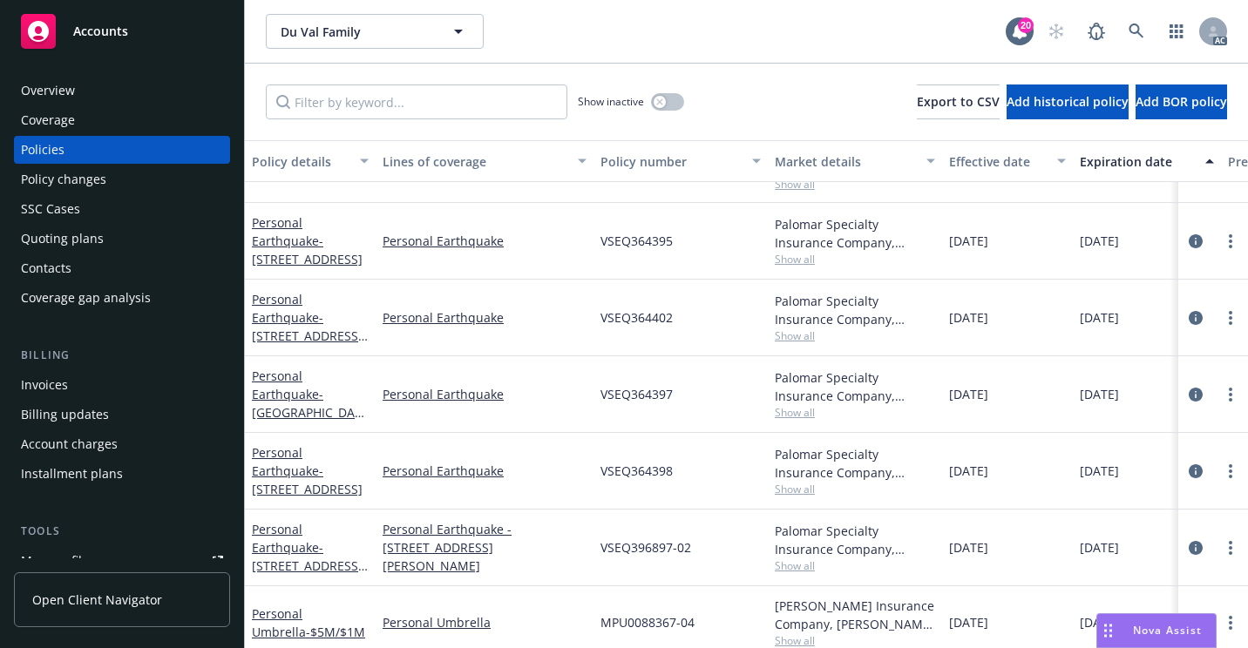
click at [92, 97] on div "Overview" at bounding box center [122, 91] width 202 height 28
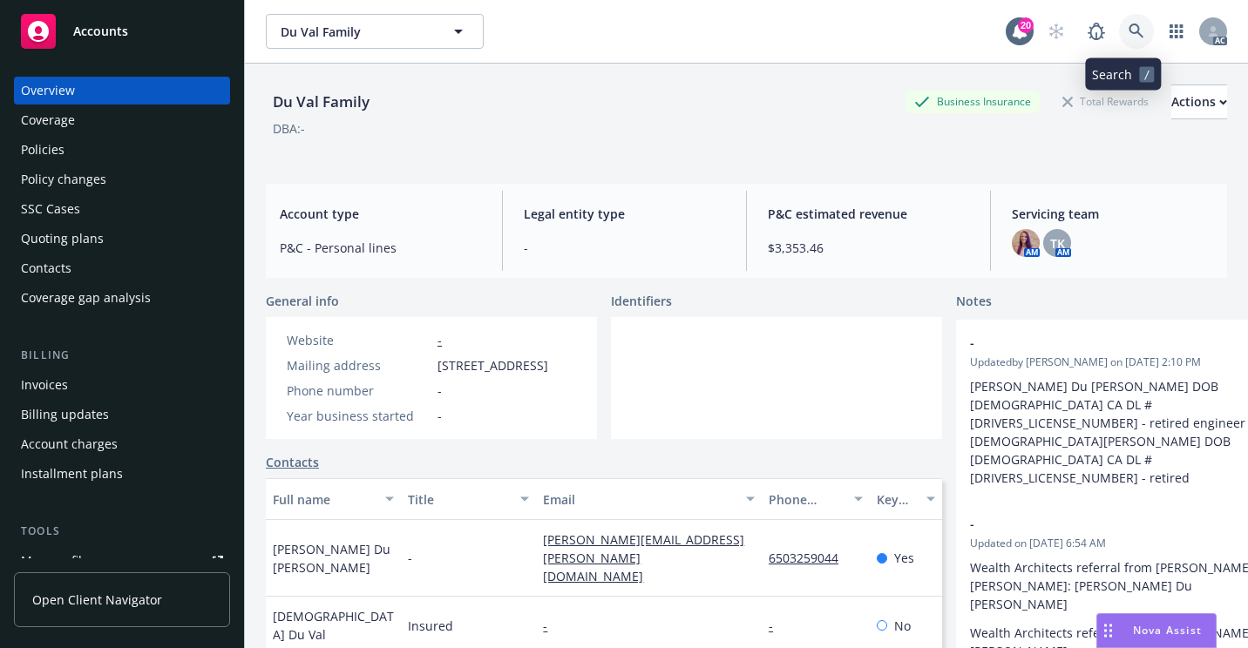
click at [1119, 28] on link at bounding box center [1136, 31] width 35 height 35
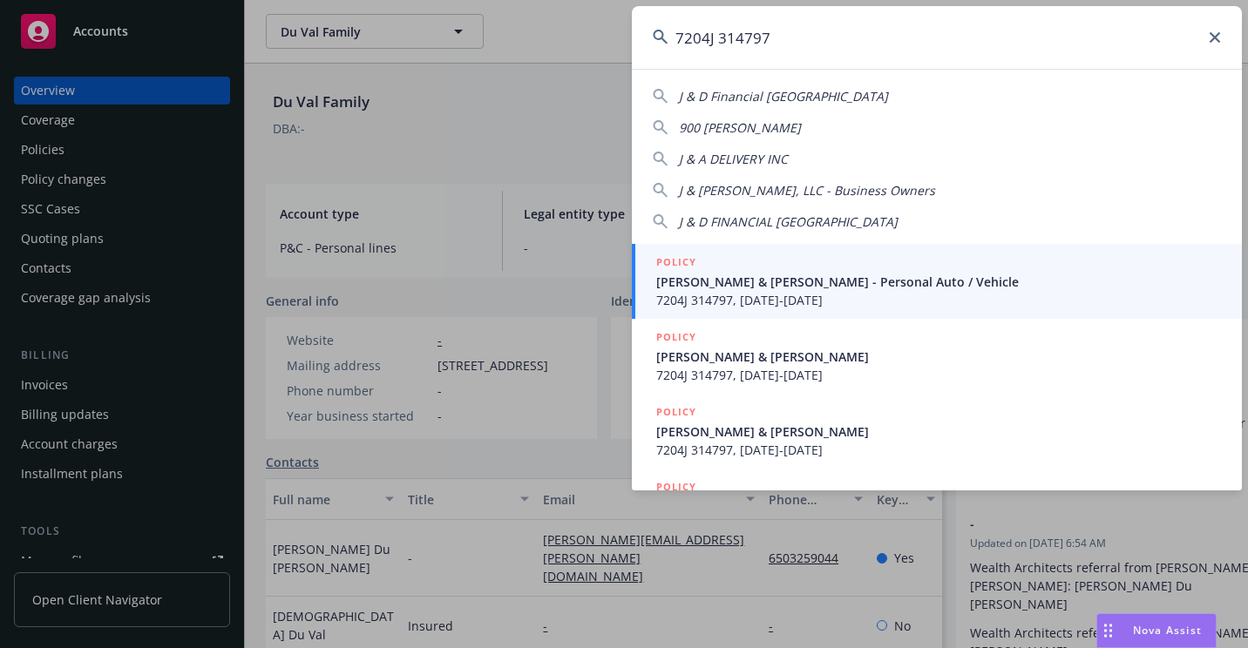
type input "7204J 314797"
click at [673, 273] on span "[PERSON_NAME] & [PERSON_NAME] - Personal Auto / Vehicle" at bounding box center [938, 282] width 565 height 18
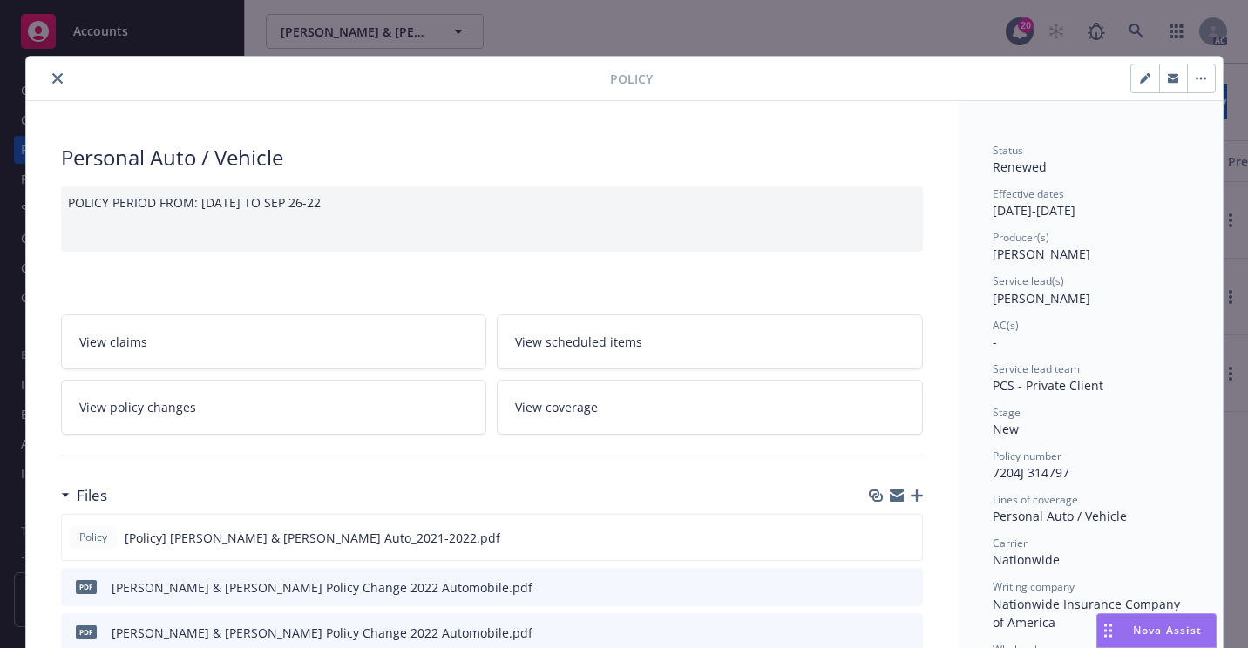
click at [55, 72] on button "close" at bounding box center [57, 78] width 21 height 21
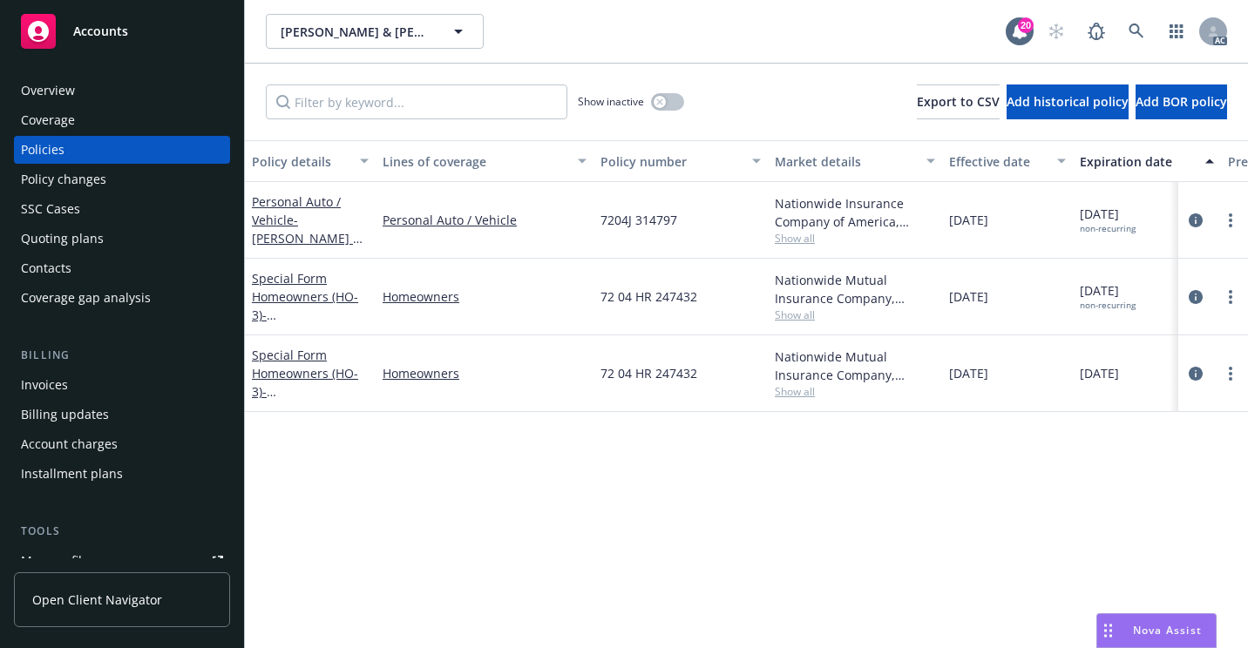
click at [92, 97] on div "Overview" at bounding box center [122, 91] width 202 height 28
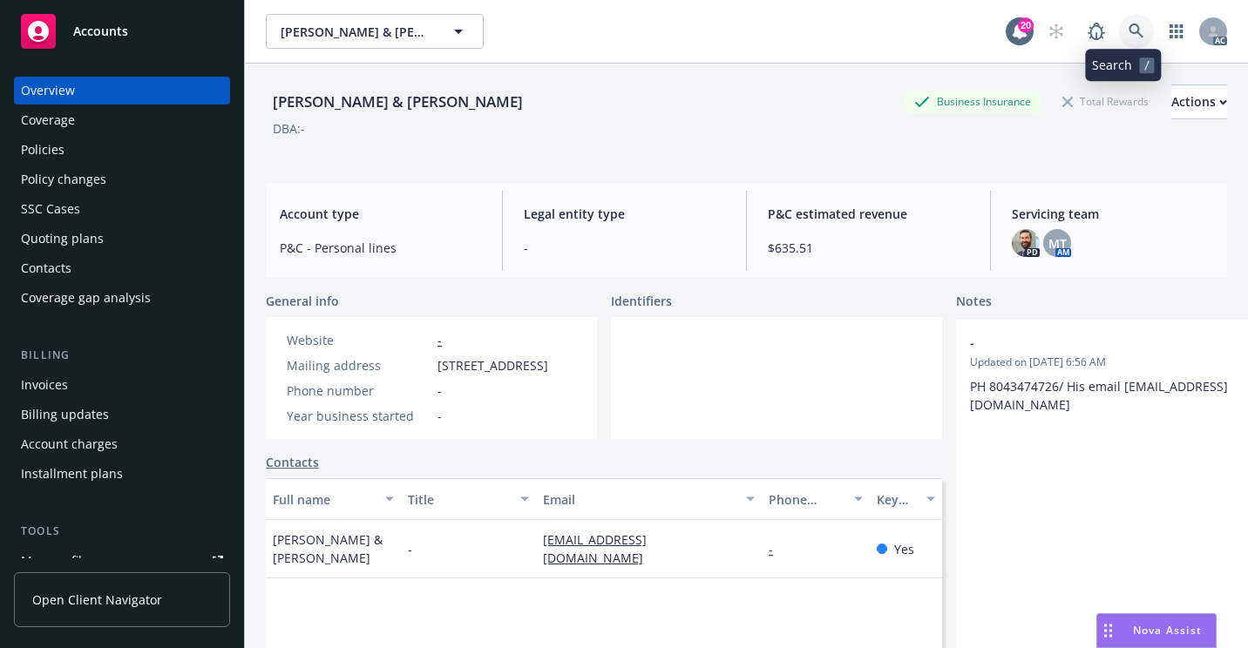
click at [1119, 32] on link at bounding box center [1136, 31] width 35 height 35
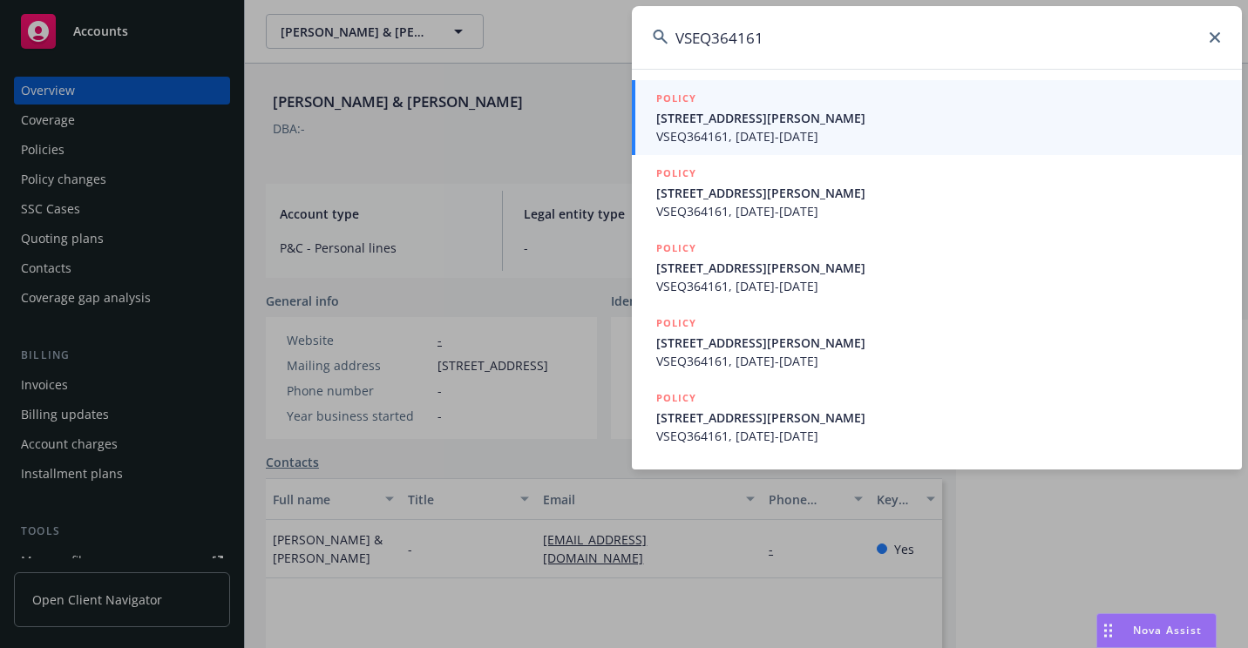
type input "VSEQ364161"
click at [675, 131] on span "VSEQ364161, [DATE]-[DATE]" at bounding box center [938, 136] width 565 height 18
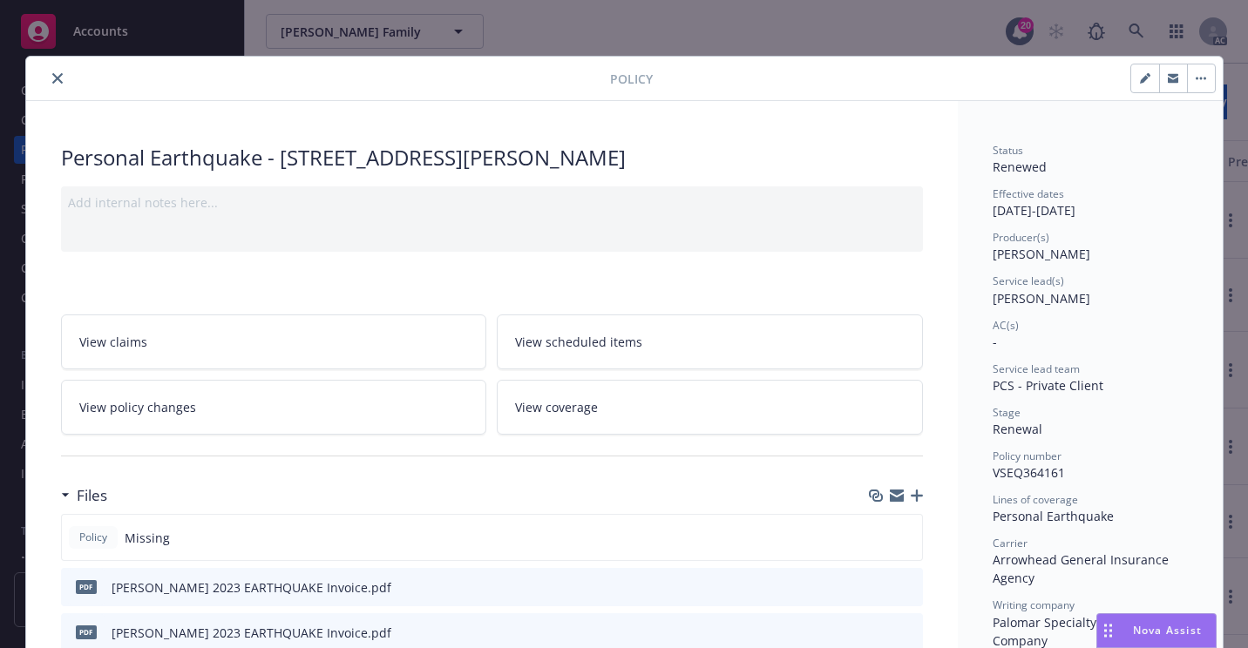
click at [52, 82] on icon "close" at bounding box center [57, 78] width 10 height 10
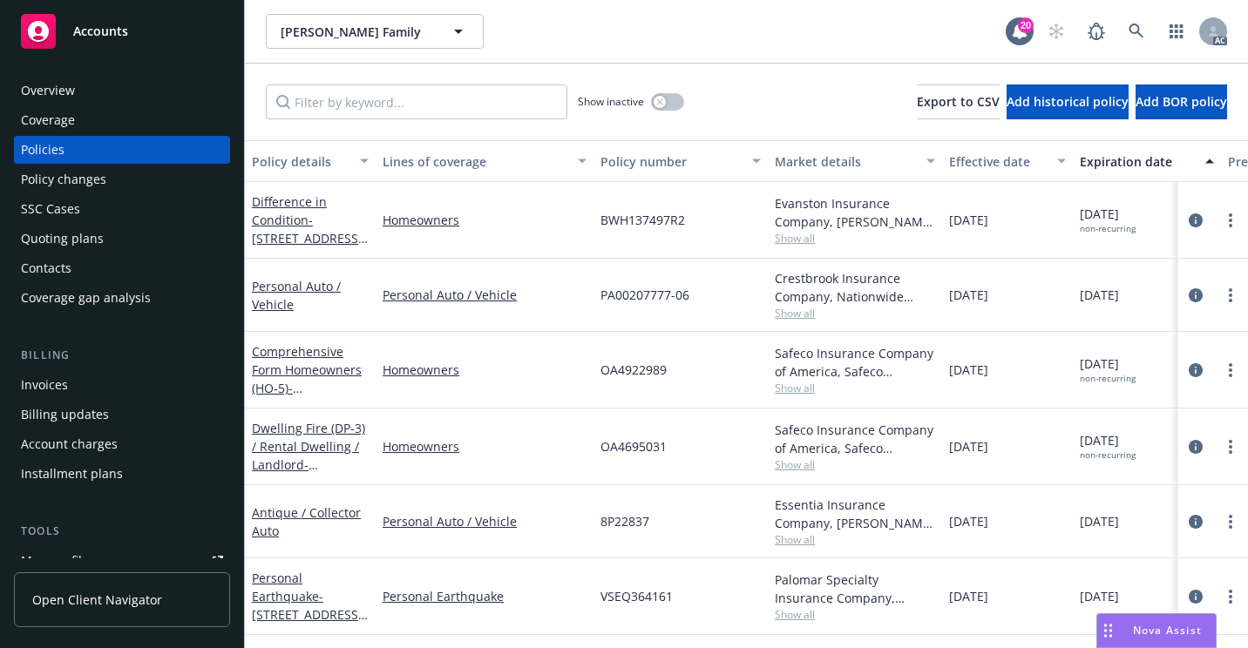
click at [154, 99] on div "Overview" at bounding box center [122, 91] width 202 height 28
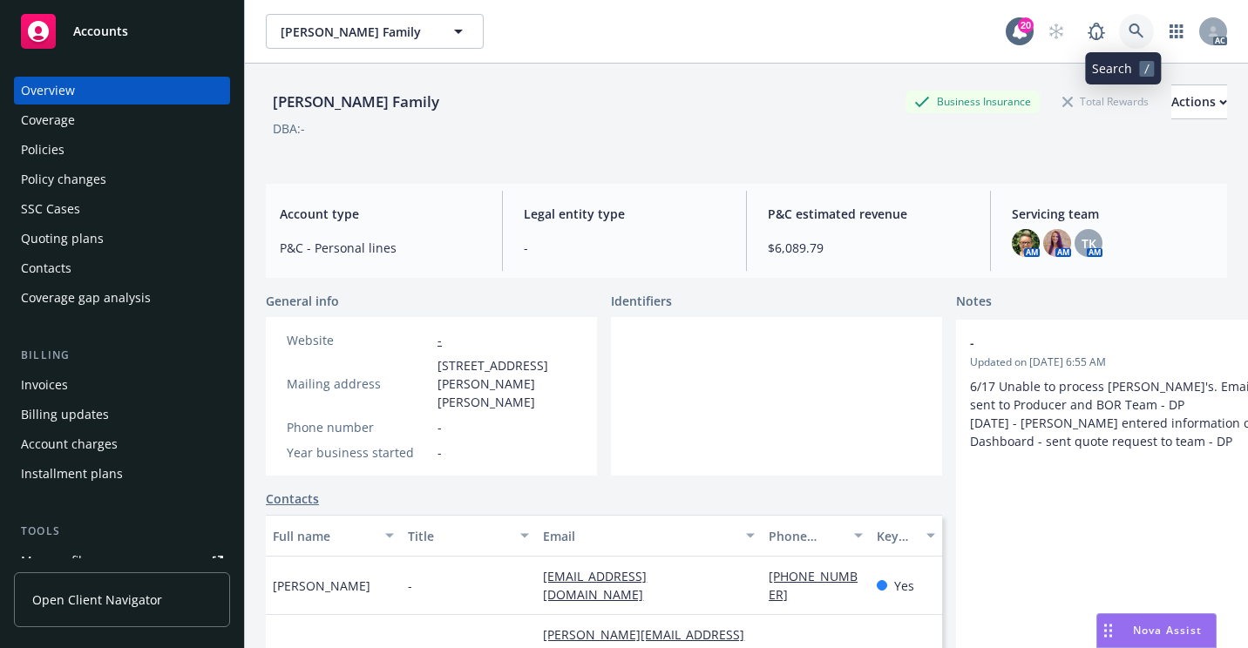
click at [1132, 24] on link at bounding box center [1136, 31] width 35 height 35
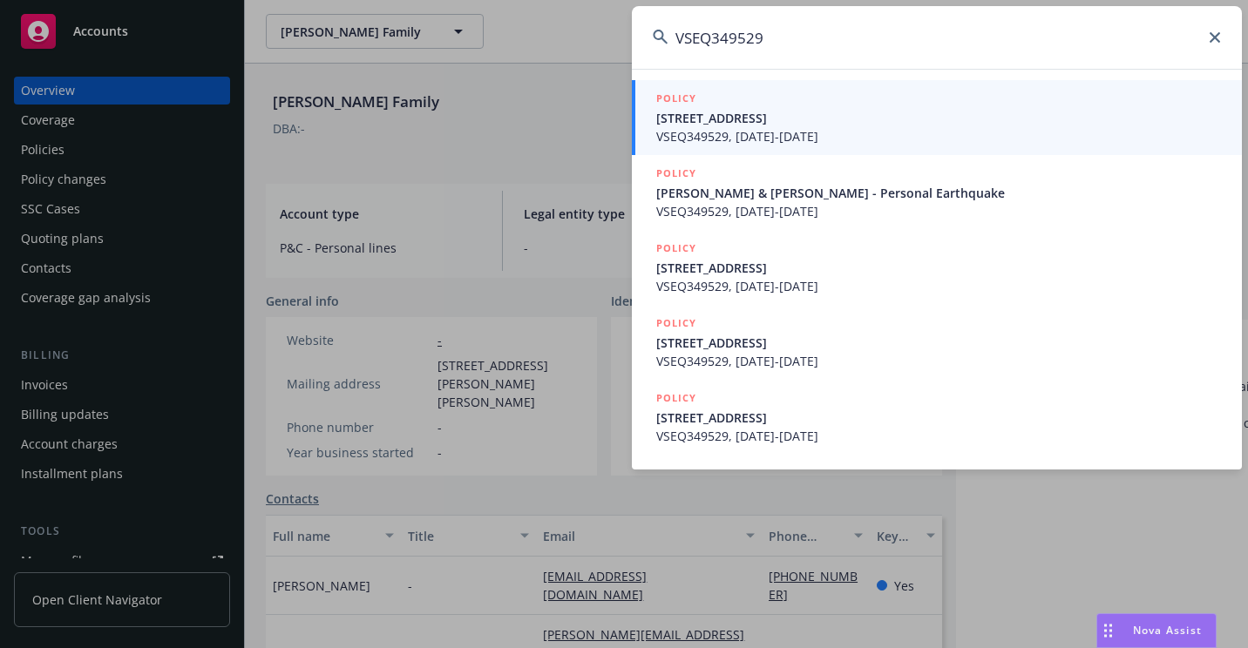
type input "VSEQ349529"
click at [718, 112] on span "[STREET_ADDRESS]" at bounding box center [938, 118] width 565 height 18
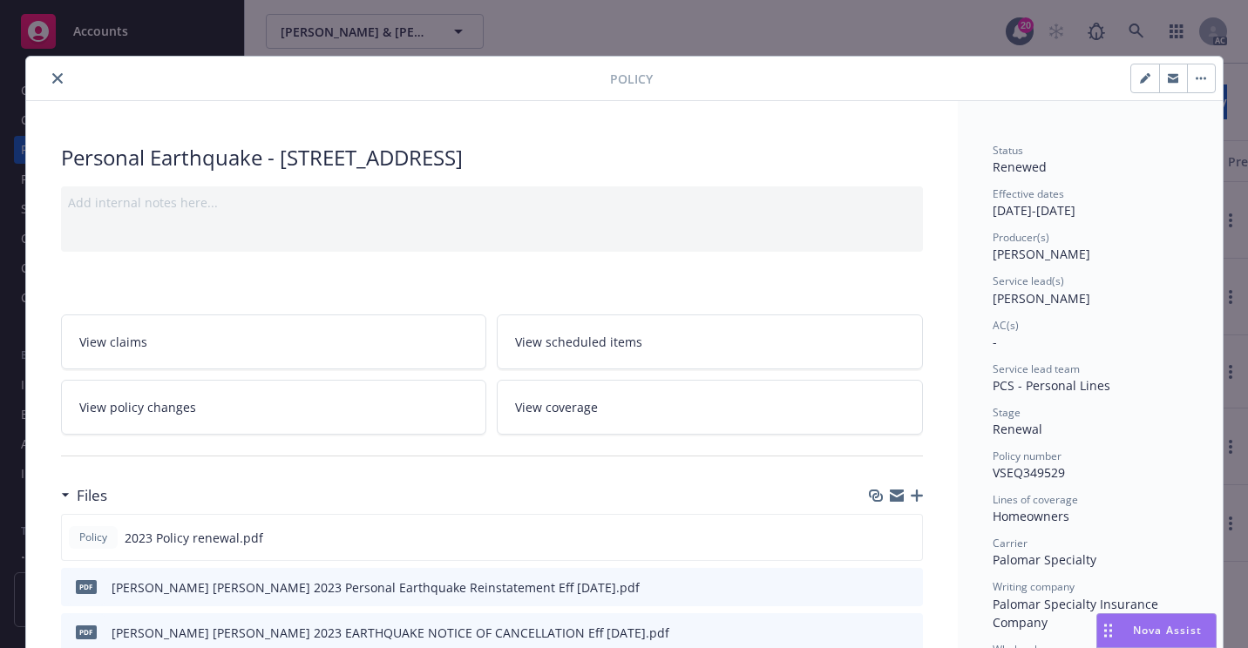
click at [52, 83] on icon "close" at bounding box center [57, 78] width 10 height 10
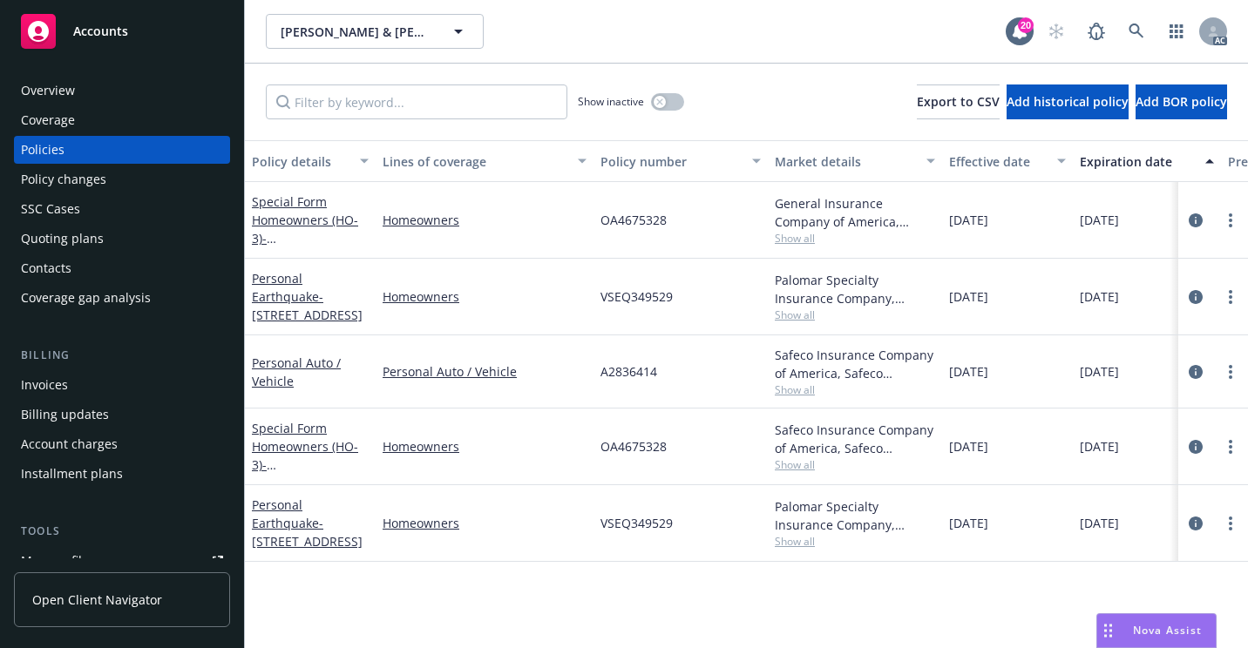
click at [92, 97] on div "Overview" at bounding box center [122, 91] width 202 height 28
